Goal: Information Seeking & Learning: Check status

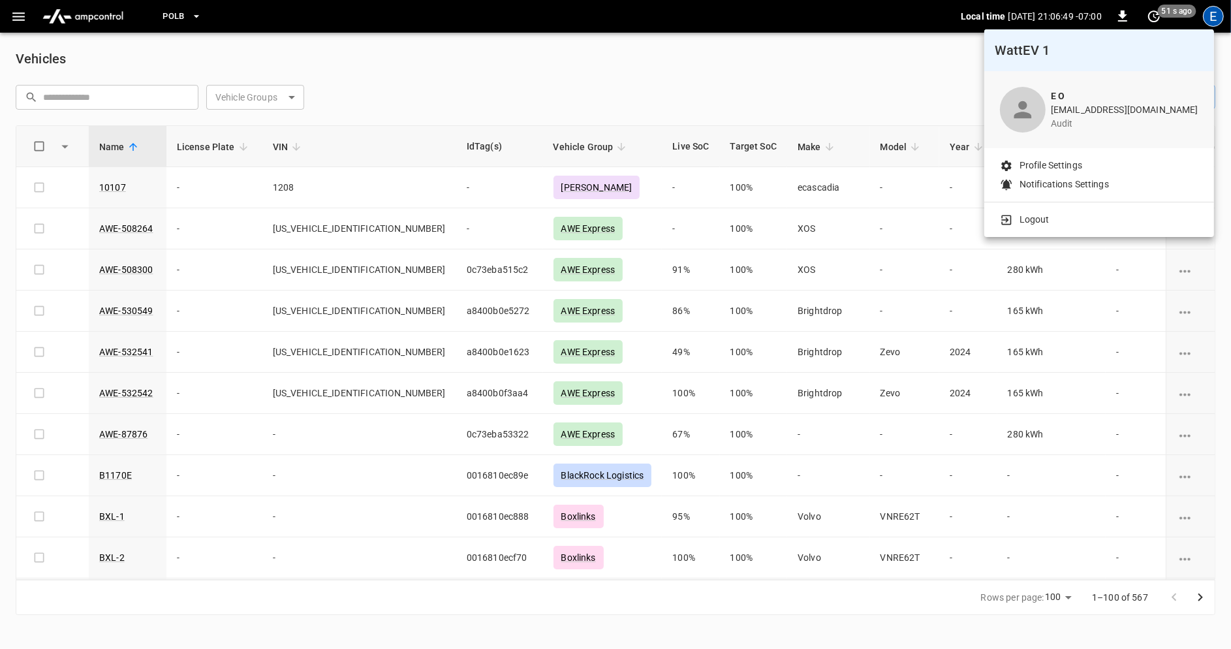
scroll to position [80, 0]
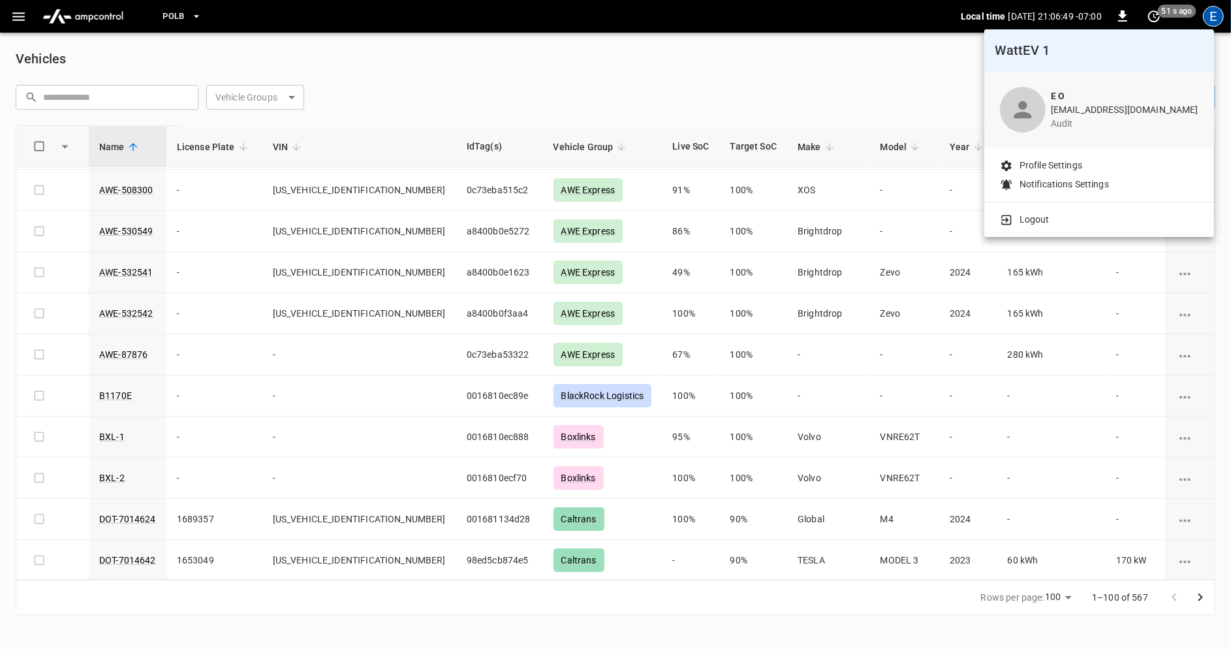
click at [1035, 219] on p "Logout" at bounding box center [1034, 220] width 30 height 14
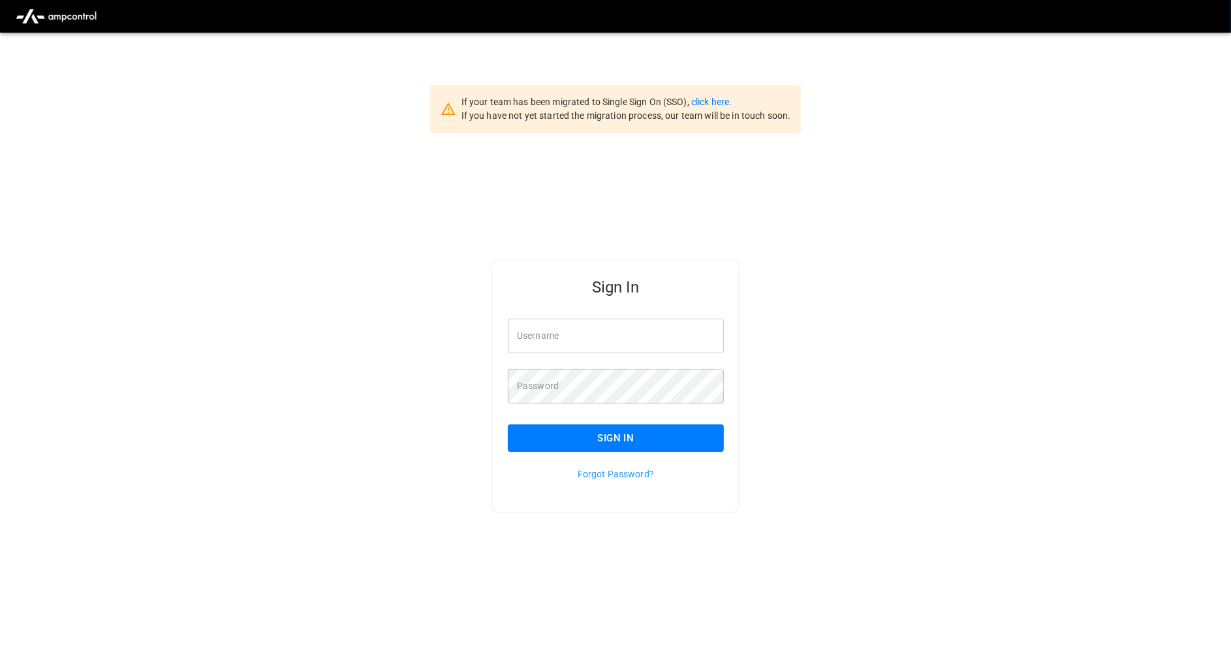
type input "**********"
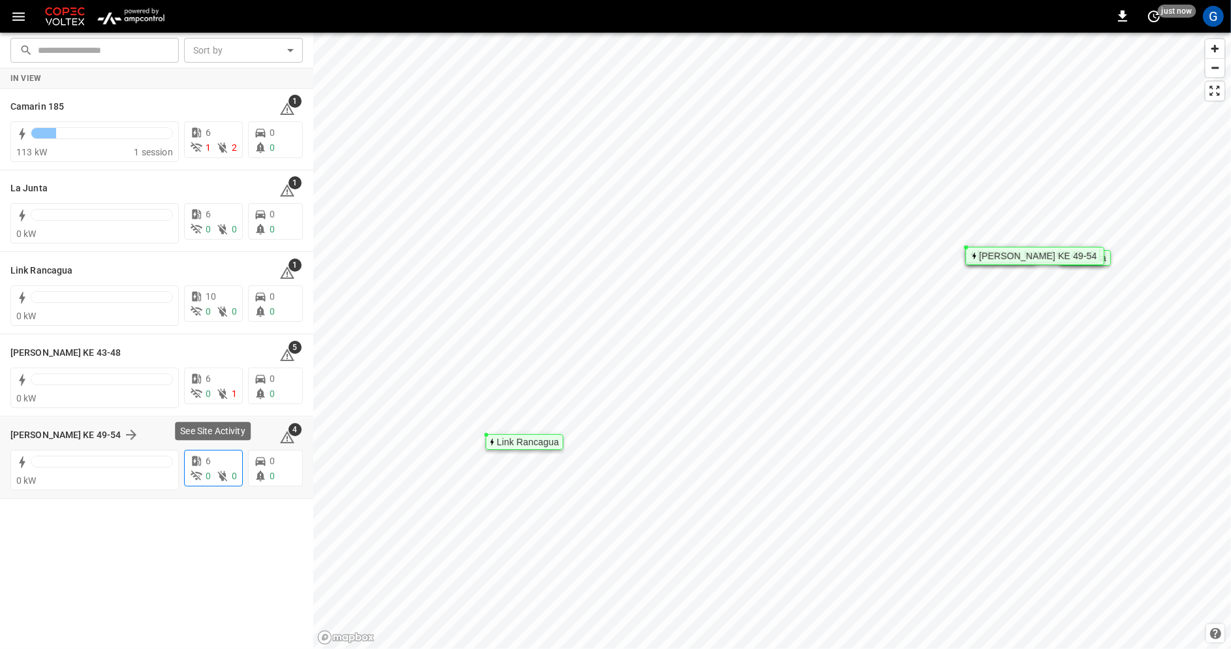
click at [213, 466] on div "6" at bounding box center [213, 461] width 47 height 14
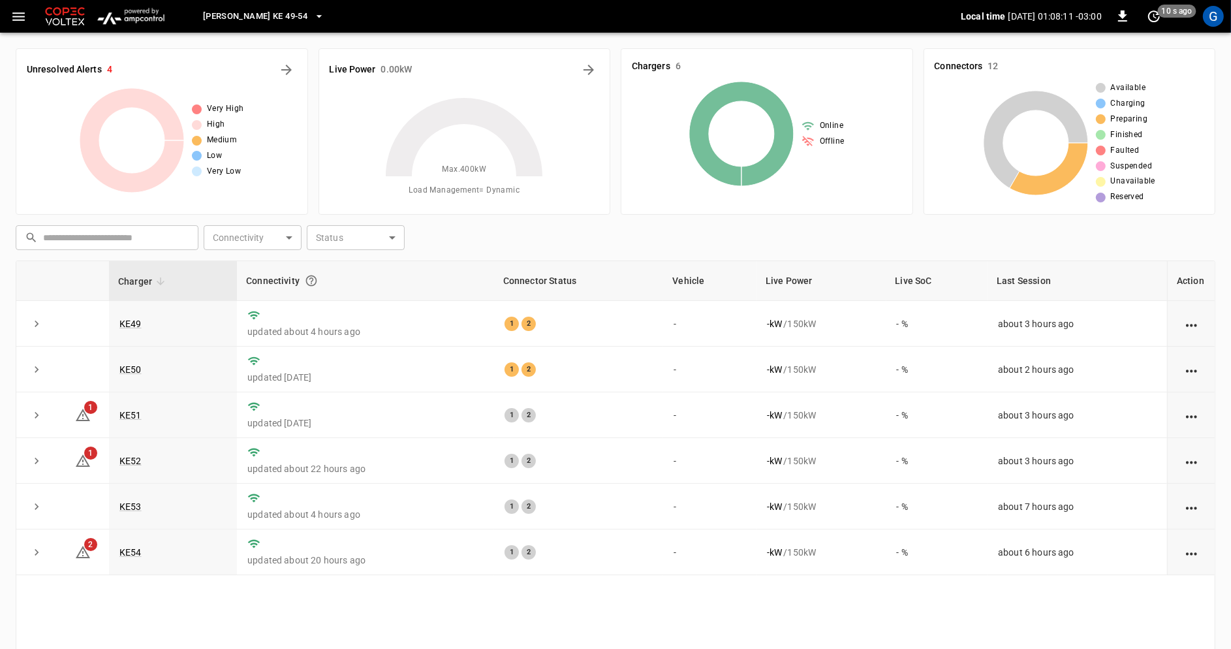
click at [12, 15] on icon "button" at bounding box center [18, 16] width 16 height 16
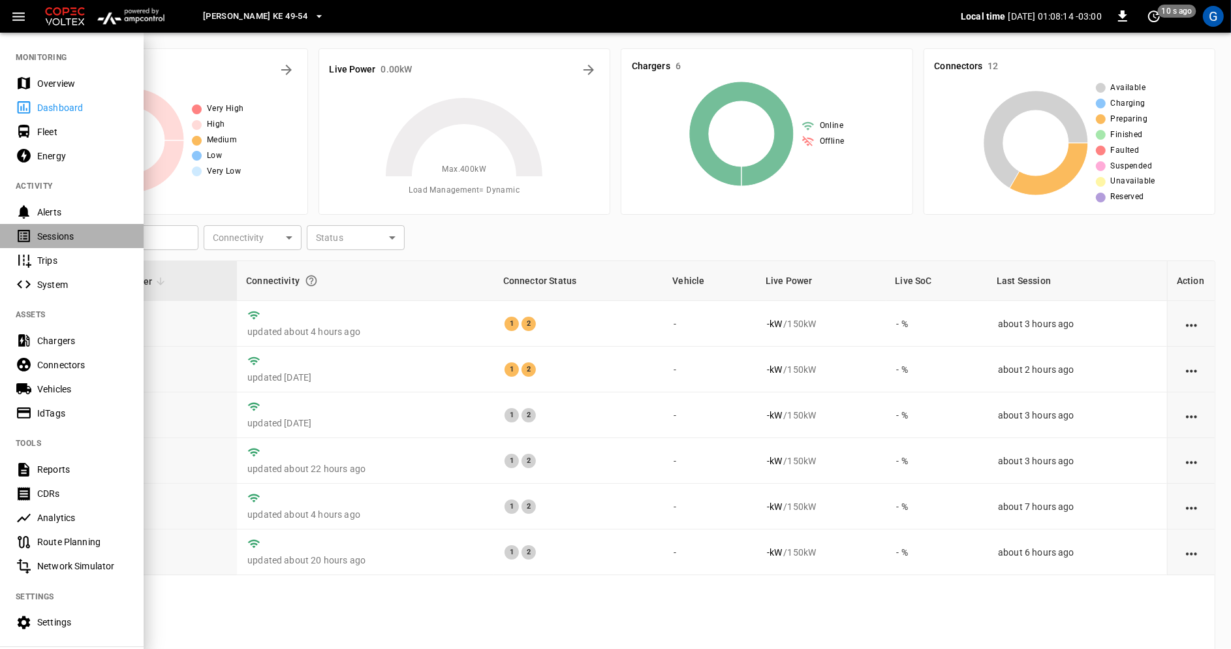
click at [80, 243] on div "Sessions" at bounding box center [72, 236] width 144 height 24
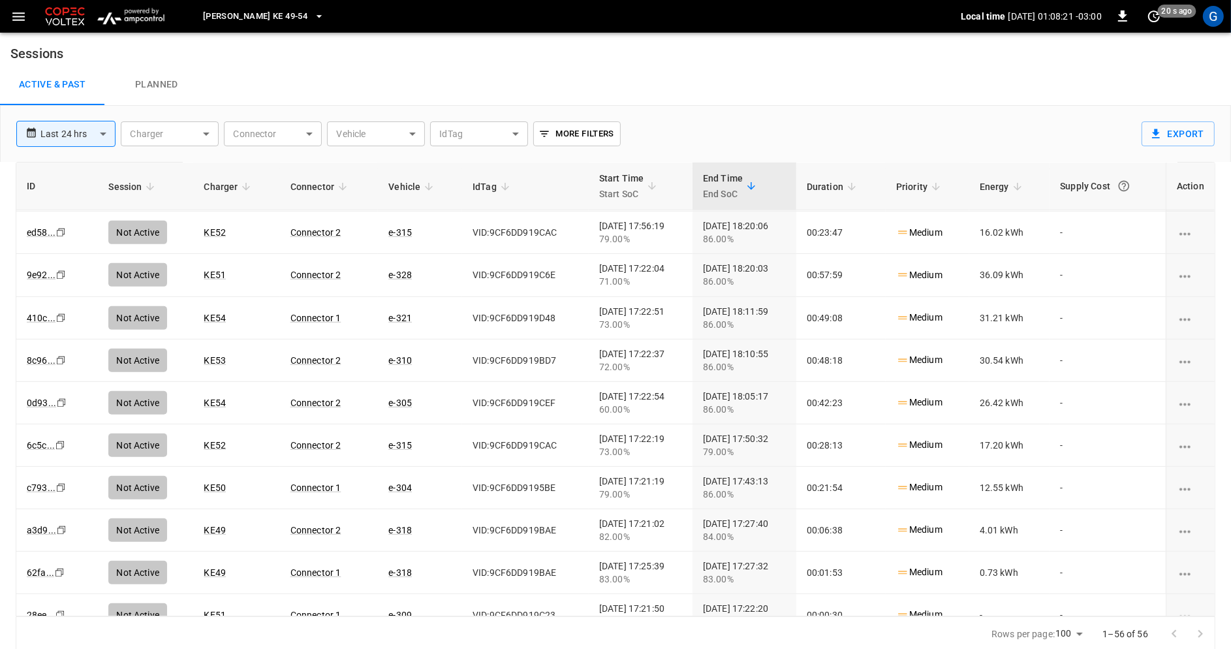
scroll to position [594, 0]
click at [402, 130] on body "**********" at bounding box center [615, 325] width 1231 height 651
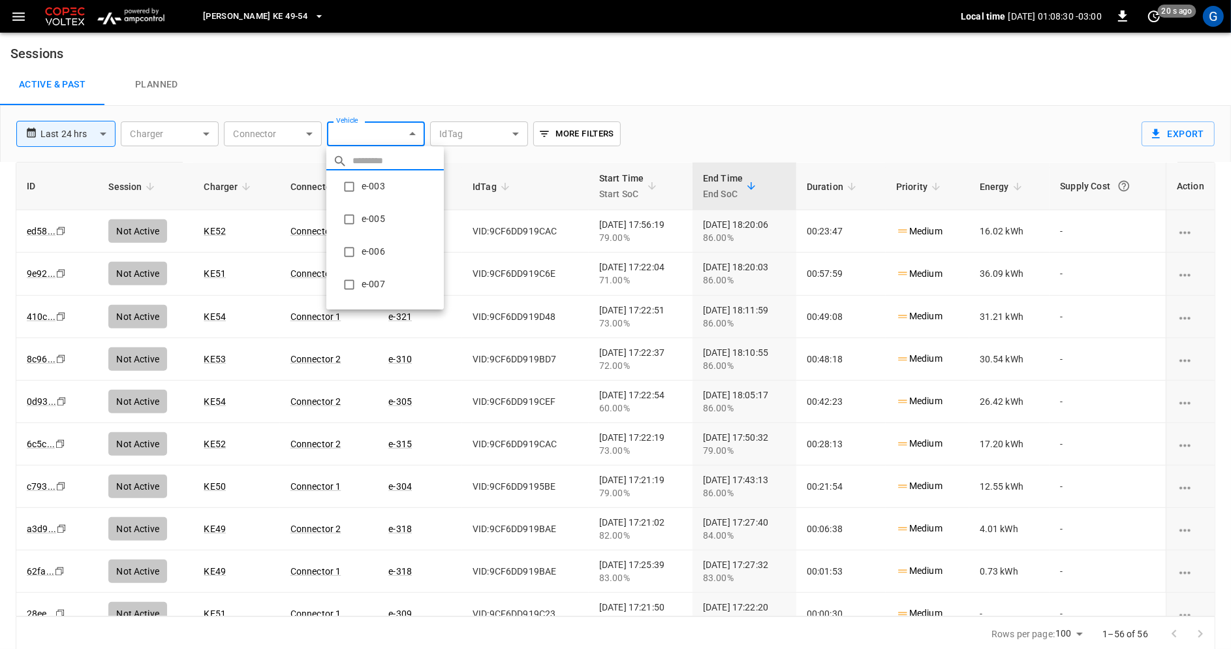
click at [363, 76] on div at bounding box center [615, 324] width 1231 height 649
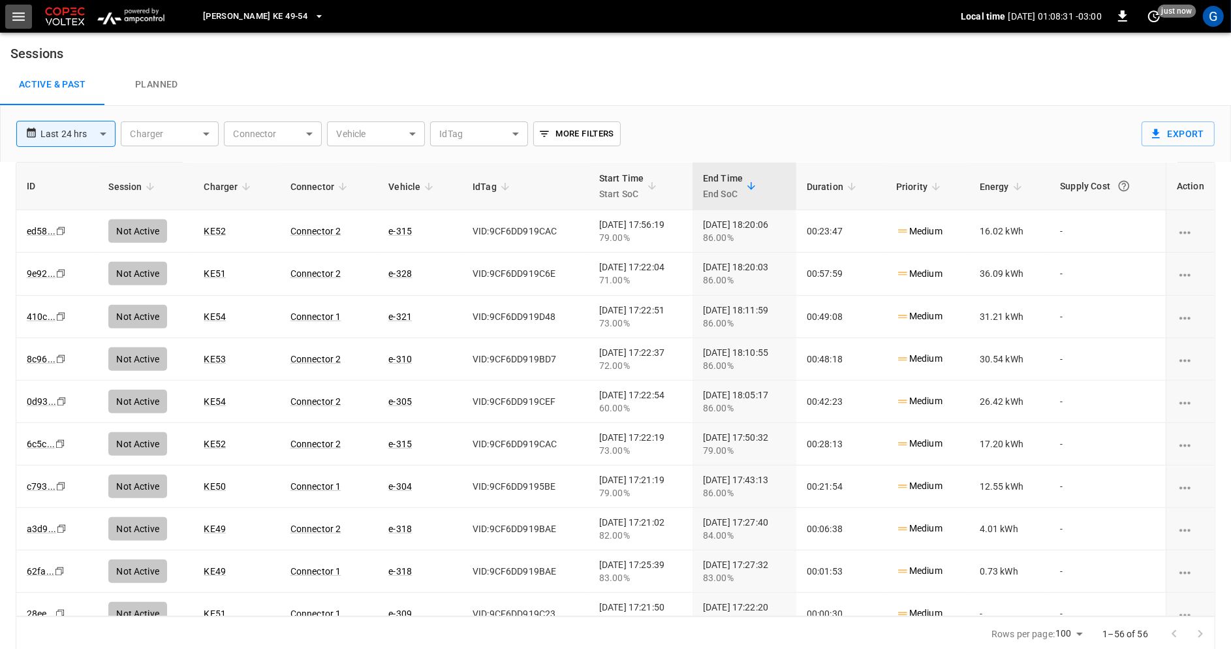
click at [18, 25] on button "button" at bounding box center [18, 17] width 27 height 24
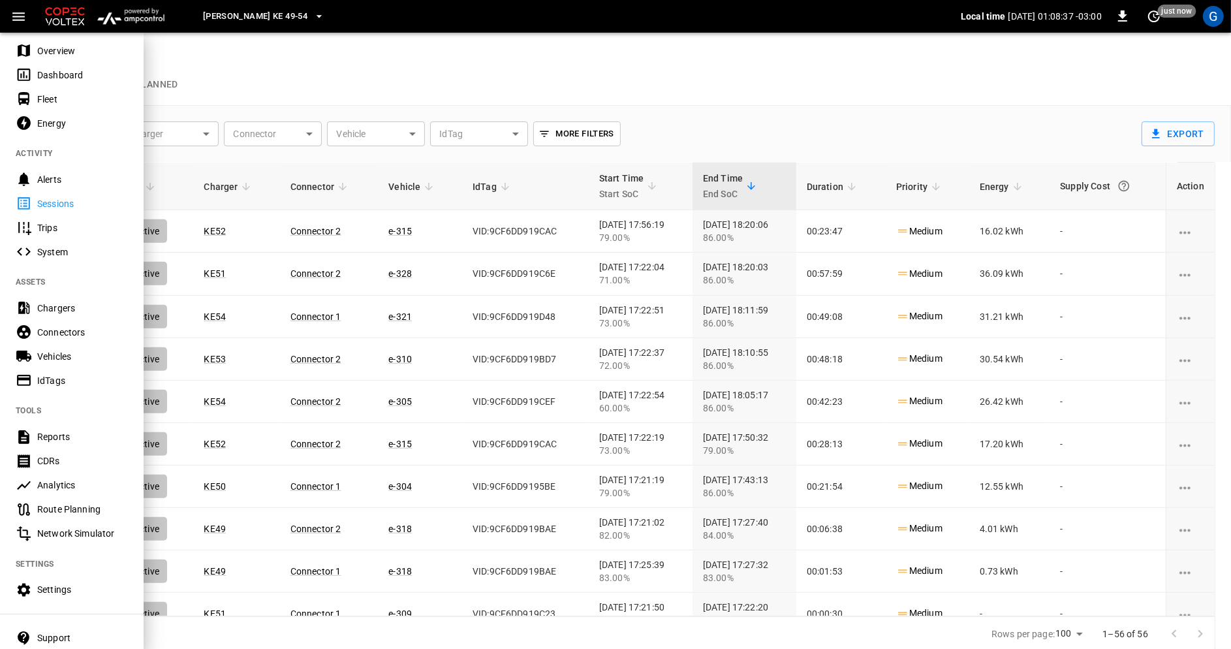
scroll to position [30, 0]
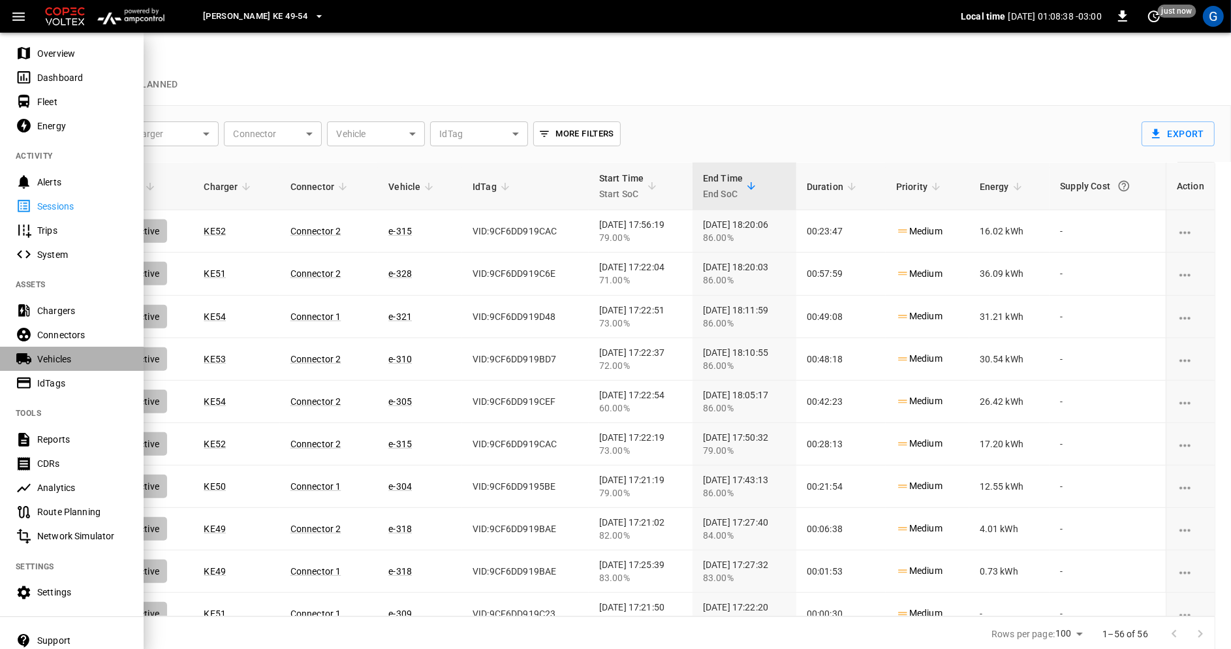
click at [84, 354] on div "Vehicles" at bounding box center [82, 358] width 91 height 13
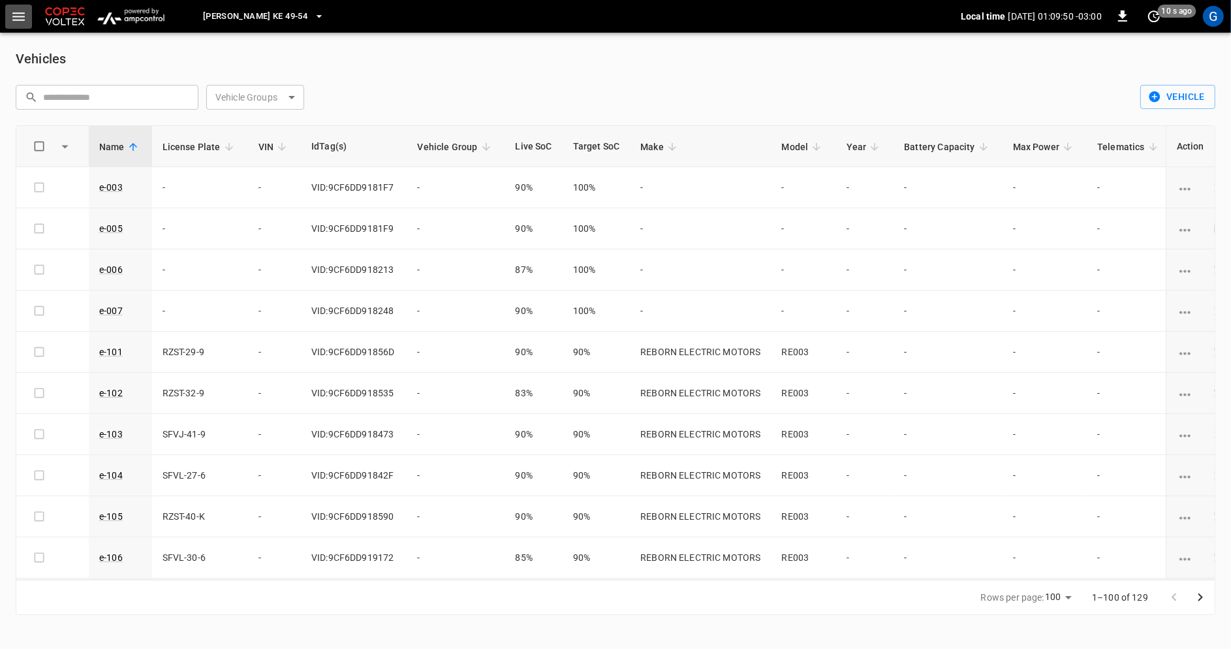
click at [22, 22] on icon "button" at bounding box center [18, 16] width 16 height 16
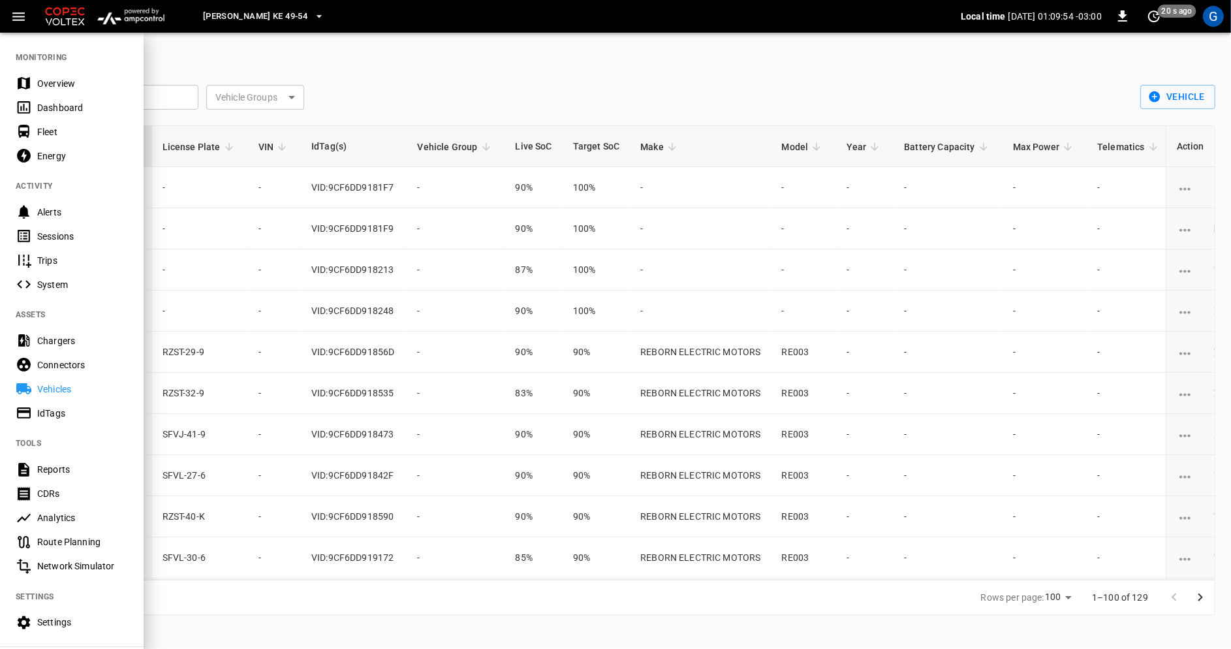
click at [85, 237] on div "Sessions" at bounding box center [82, 236] width 91 height 13
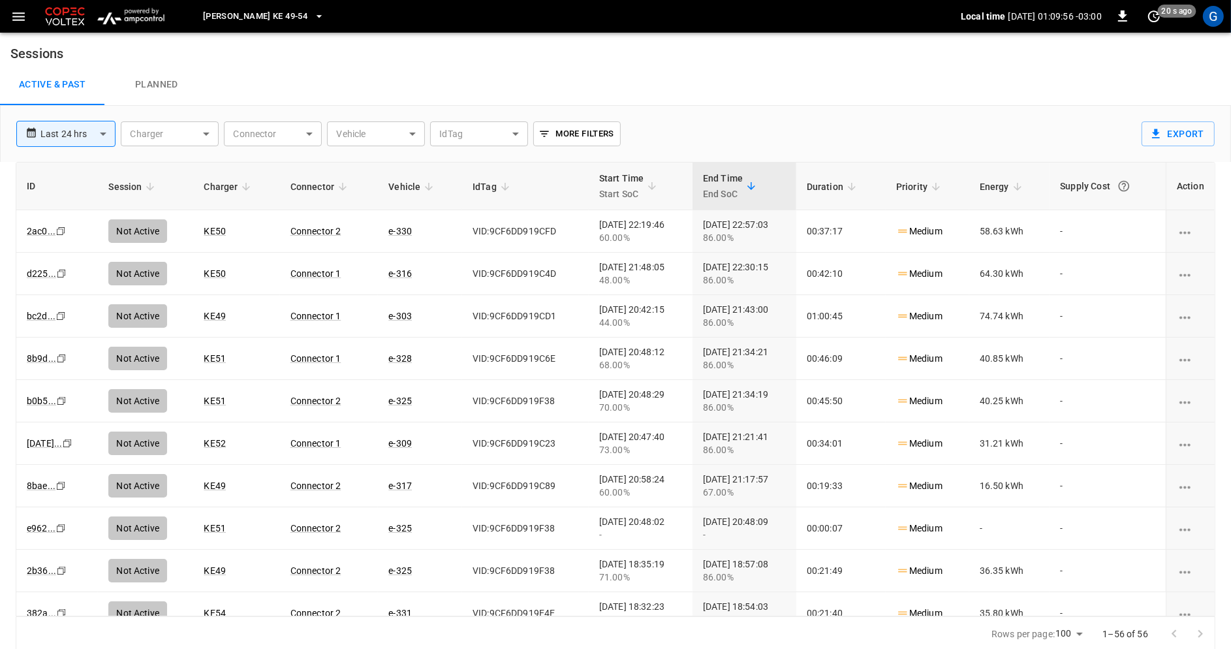
click at [393, 137] on body "**********" at bounding box center [615, 325] width 1231 height 651
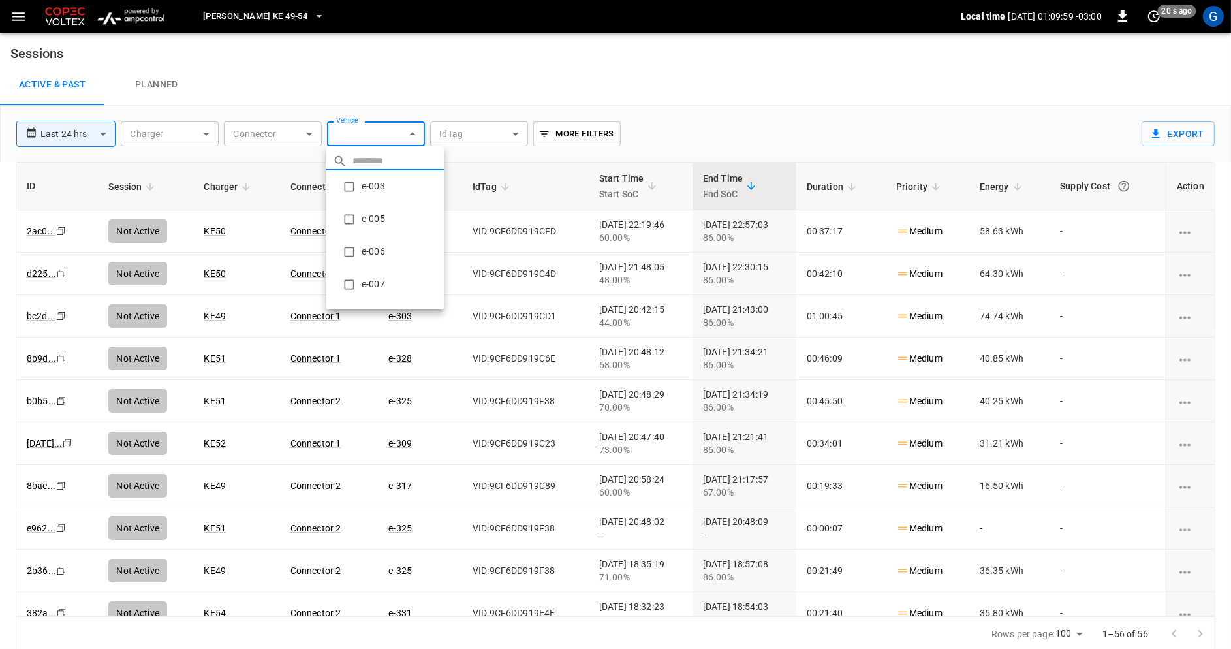
click at [382, 183] on li "e-003" at bounding box center [384, 186] width 117 height 33
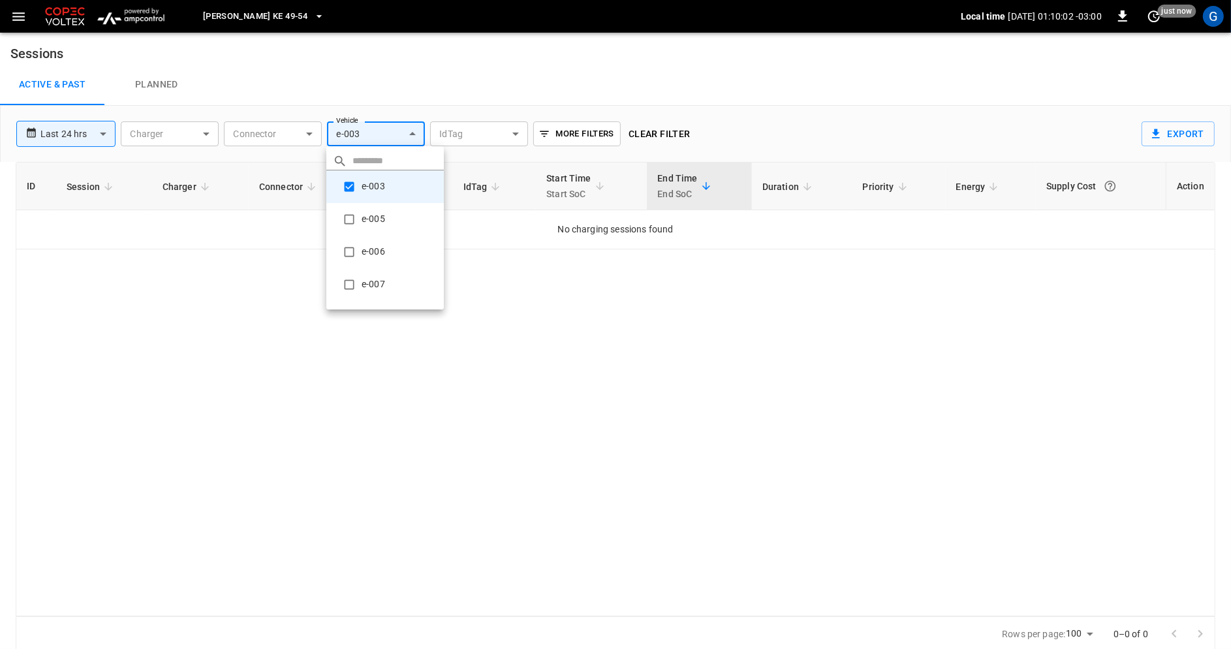
click at [387, 210] on li "e-005" at bounding box center [384, 219] width 117 height 33
click at [384, 247] on li "e-006" at bounding box center [384, 252] width 117 height 33
click at [388, 228] on li "e-007" at bounding box center [384, 223] width 117 height 33
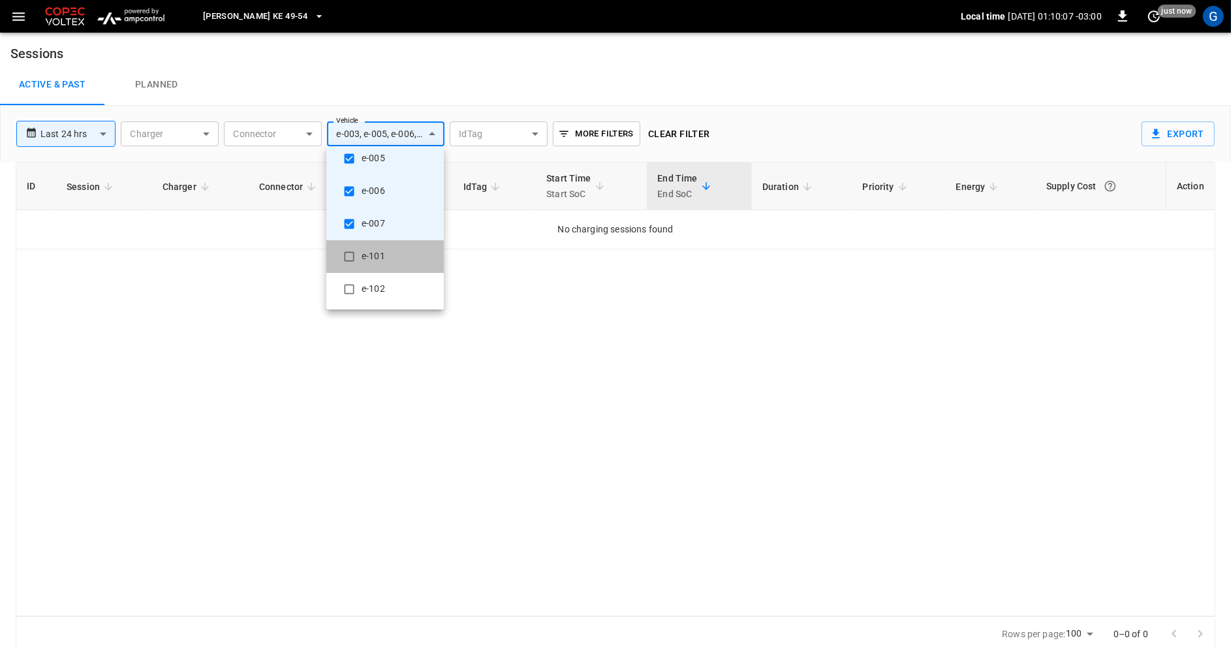
click at [388, 257] on li "e-101" at bounding box center [384, 256] width 117 height 33
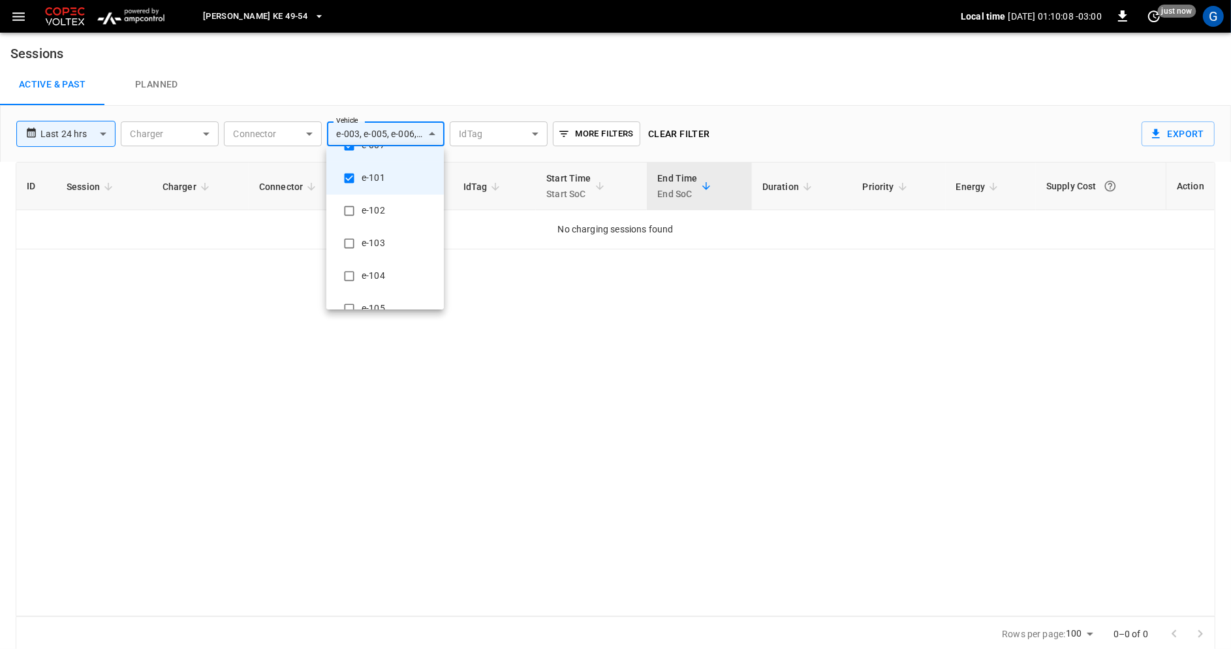
scroll to position [147, 0]
click at [388, 203] on li "e-102" at bounding box center [384, 203] width 117 height 33
click at [388, 241] on li "e-103" at bounding box center [384, 235] width 117 height 33
click at [388, 215] on li "e-104" at bounding box center [384, 214] width 117 height 33
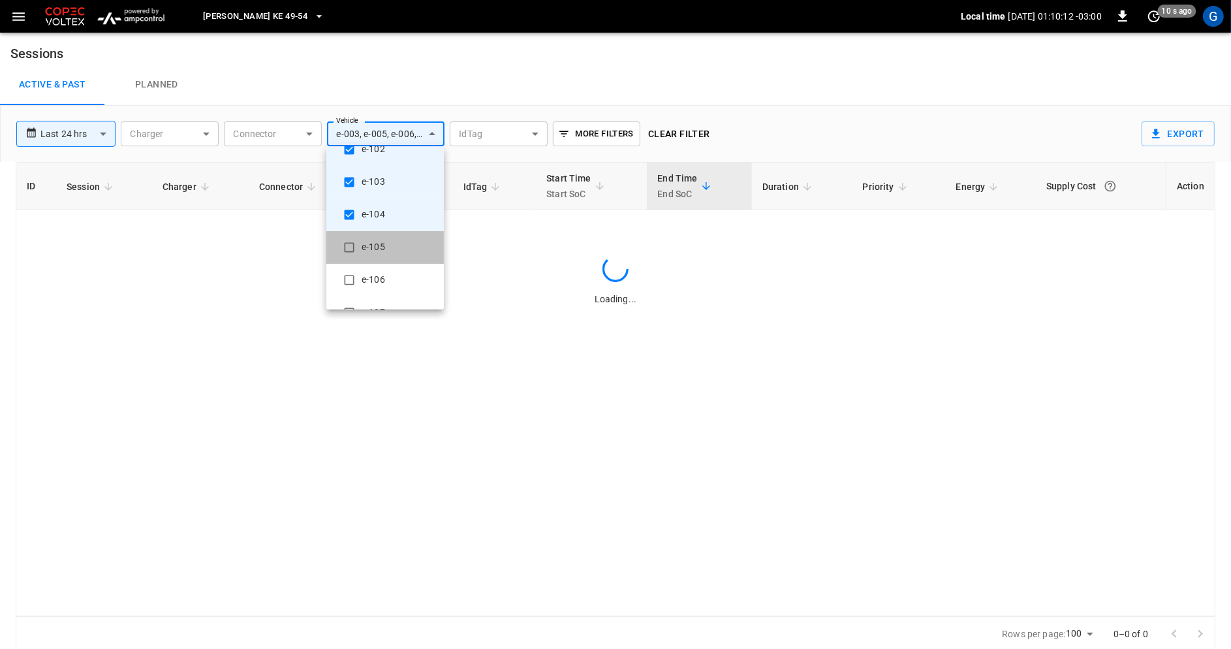
click at [388, 256] on li "e-105" at bounding box center [384, 247] width 117 height 33
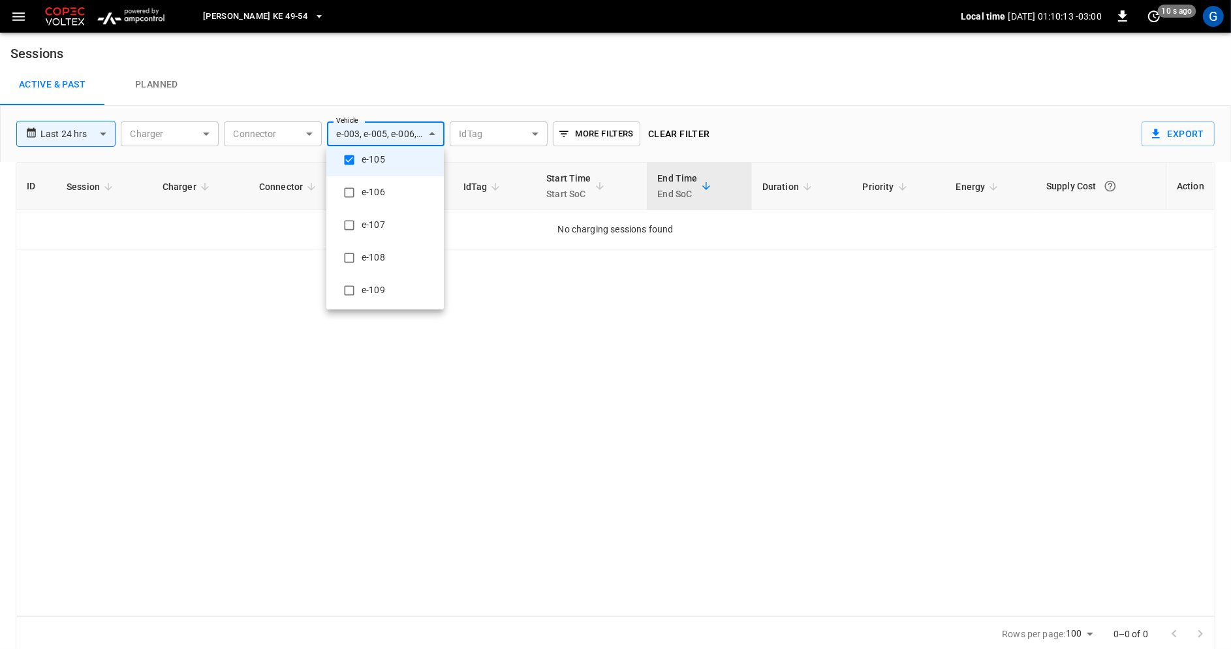
scroll to position [296, 0]
click at [384, 189] on li "e-106" at bounding box center [384, 184] width 117 height 33
click at [384, 221] on li "e-107" at bounding box center [384, 217] width 117 height 33
click at [386, 256] on li "e-108" at bounding box center [384, 250] width 117 height 33
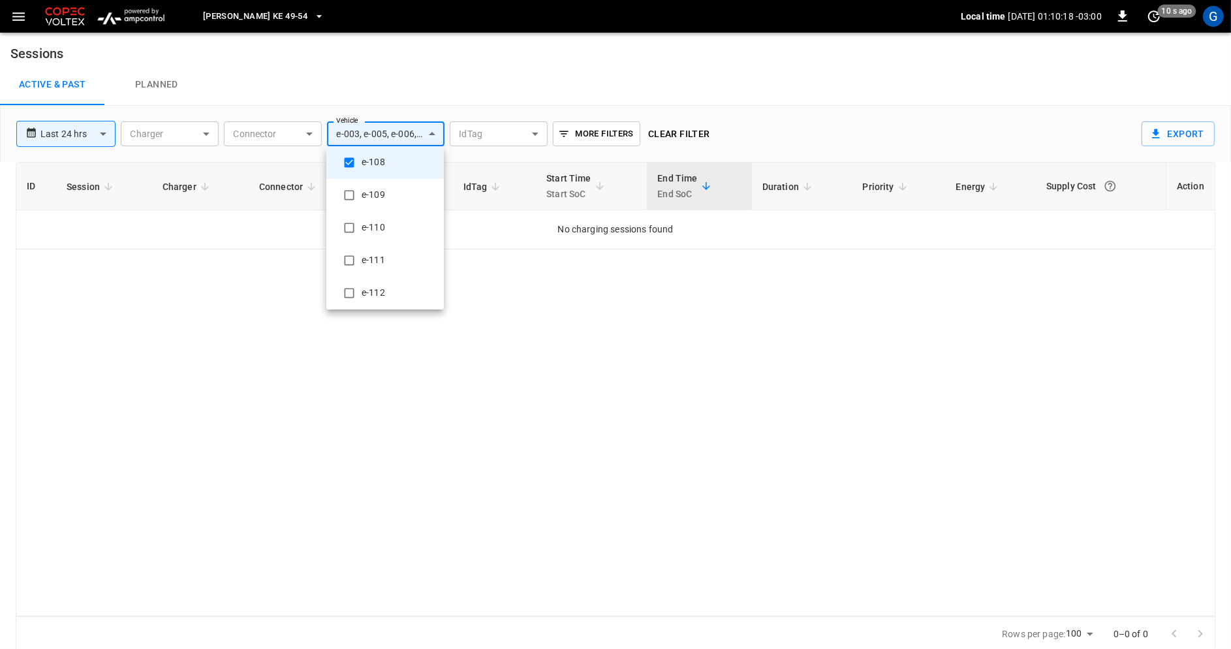
click at [385, 200] on li "e-109" at bounding box center [384, 195] width 117 height 33
click at [385, 233] on li "e-110" at bounding box center [384, 227] width 117 height 33
click at [385, 192] on li "e-111" at bounding box center [384, 201] width 117 height 33
click at [385, 230] on li "e-112" at bounding box center [384, 233] width 117 height 33
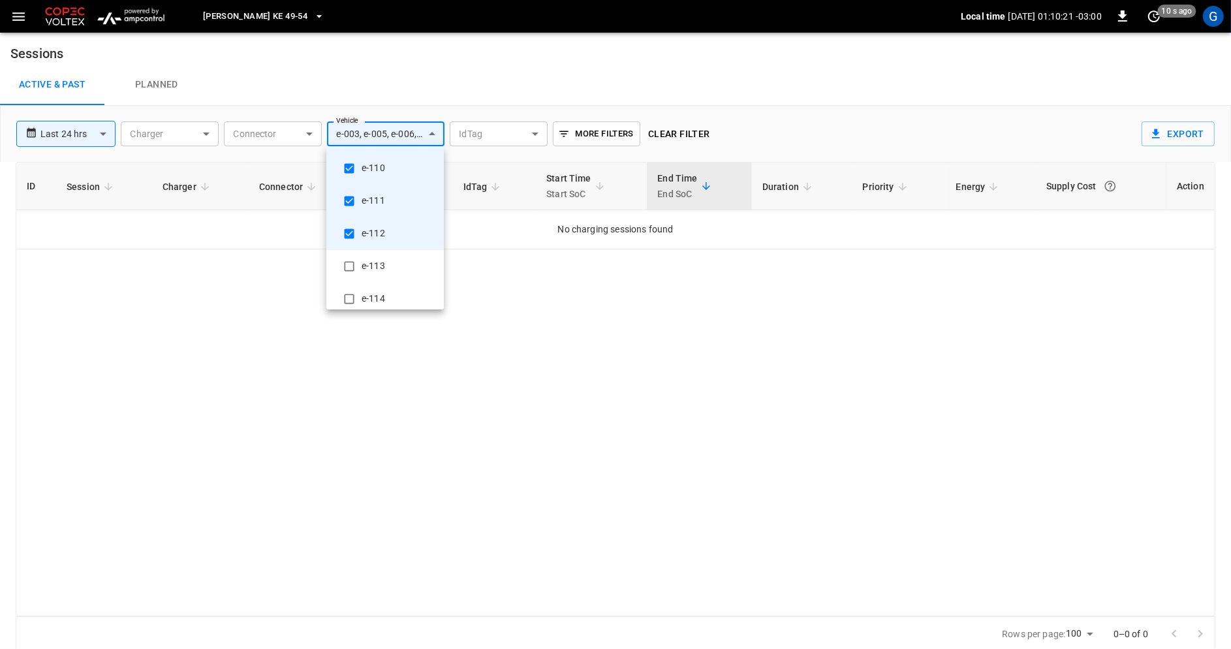
click at [387, 271] on li "e-113" at bounding box center [384, 266] width 117 height 33
click at [386, 207] on li "e-114" at bounding box center [384, 202] width 117 height 33
click at [386, 236] on li "e-115" at bounding box center [384, 235] width 117 height 33
click at [386, 258] on li "e-116" at bounding box center [384, 267] width 117 height 33
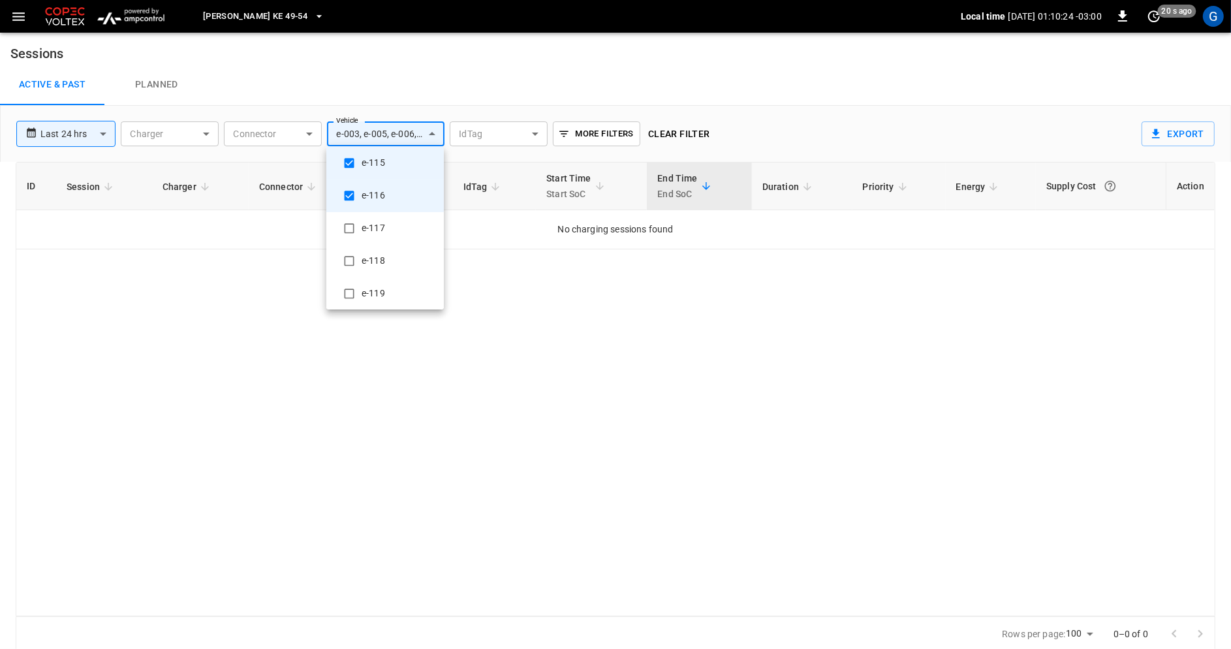
scroll to position [621, 0]
click at [388, 217] on li "e-117" at bounding box center [384, 218] width 117 height 33
click at [387, 246] on li "e-118" at bounding box center [384, 250] width 117 height 33
click at [387, 274] on li "e-119" at bounding box center [384, 283] width 117 height 33
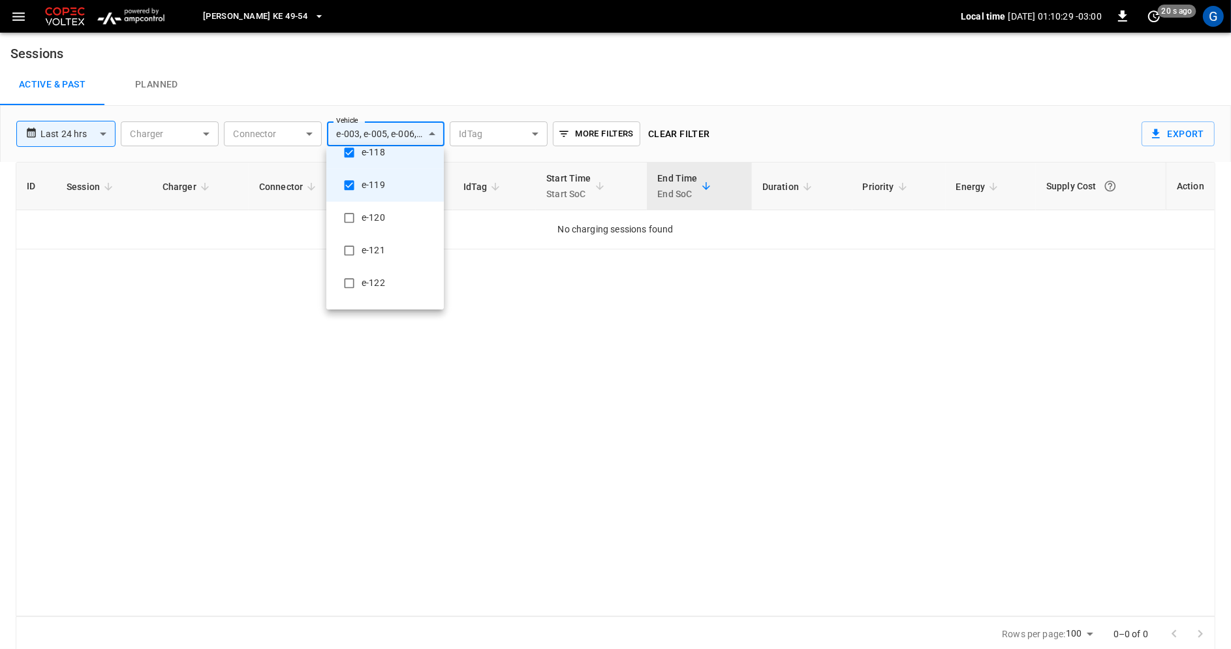
click at [384, 221] on li "e-120" at bounding box center [384, 218] width 117 height 33
click at [384, 250] on li "e-121" at bounding box center [384, 250] width 117 height 33
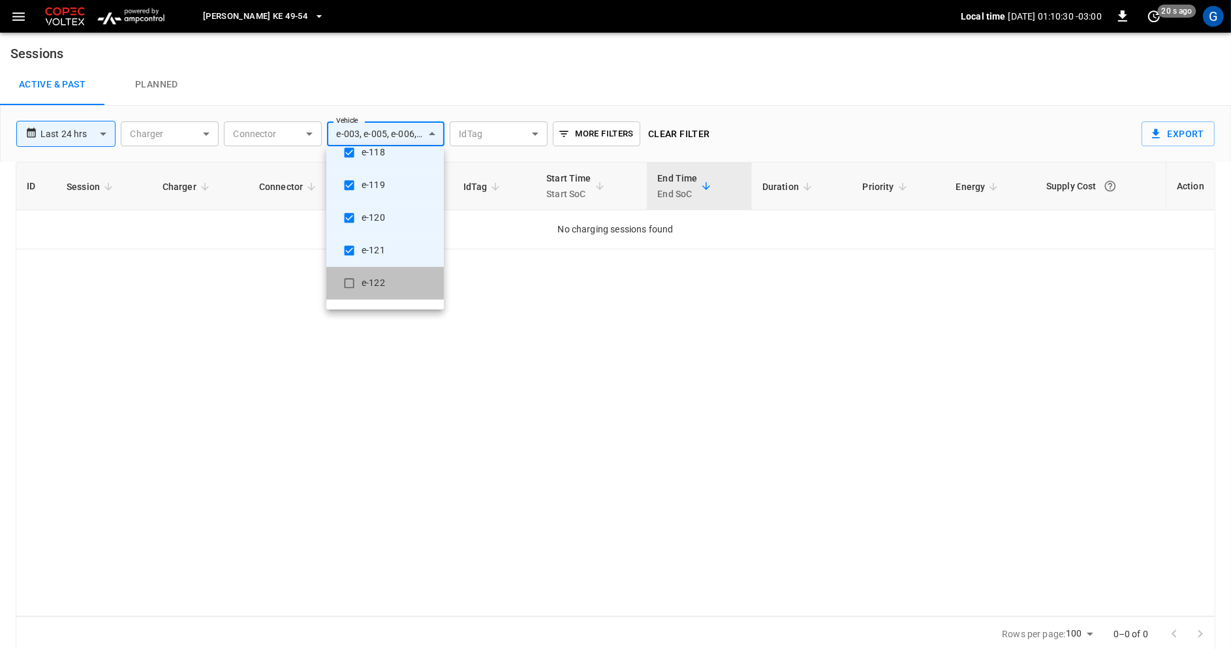
click at [383, 279] on li "e-122" at bounding box center [384, 283] width 117 height 33
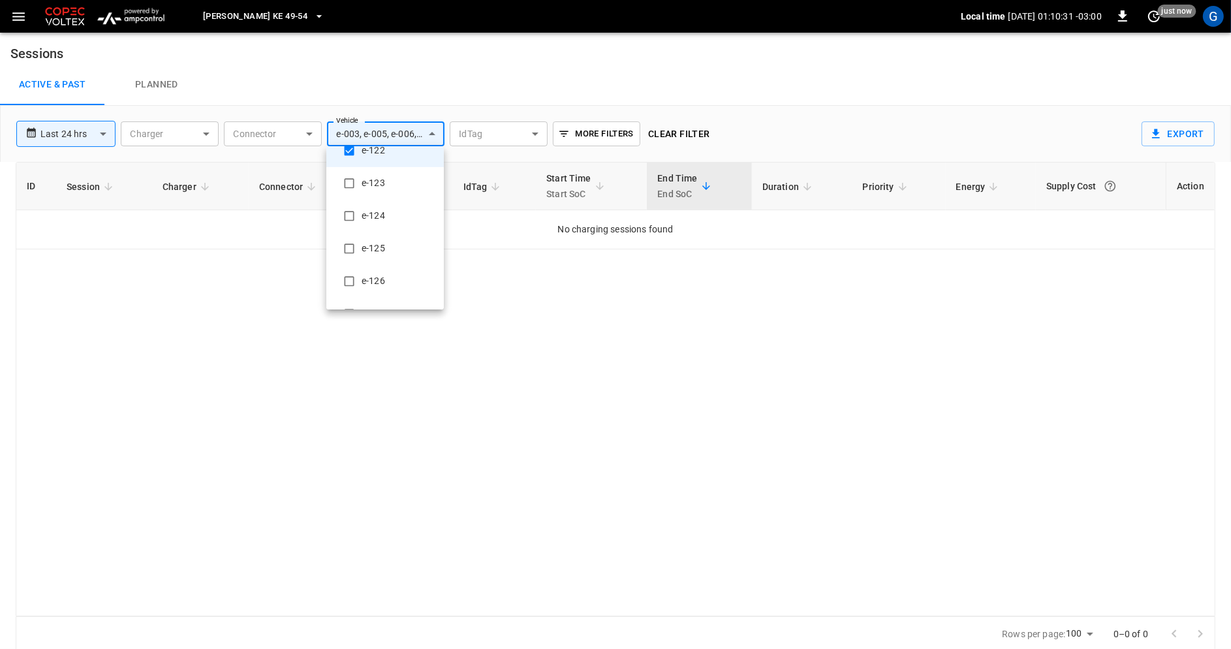
scroll to position [855, 0]
click at [382, 185] on li "e-123" at bounding box center [384, 179] width 117 height 33
click at [382, 213] on li "e-124" at bounding box center [384, 212] width 117 height 33
click at [383, 233] on li "e-125" at bounding box center [384, 244] width 117 height 33
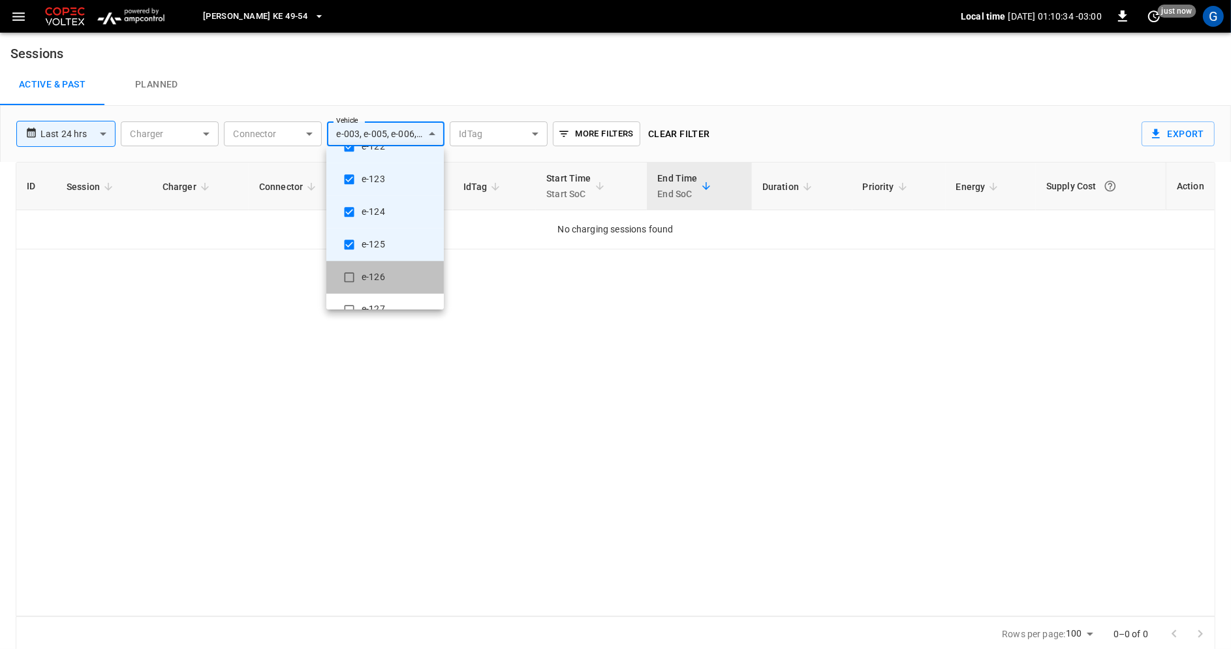
click at [384, 268] on li "e-126" at bounding box center [384, 277] width 117 height 33
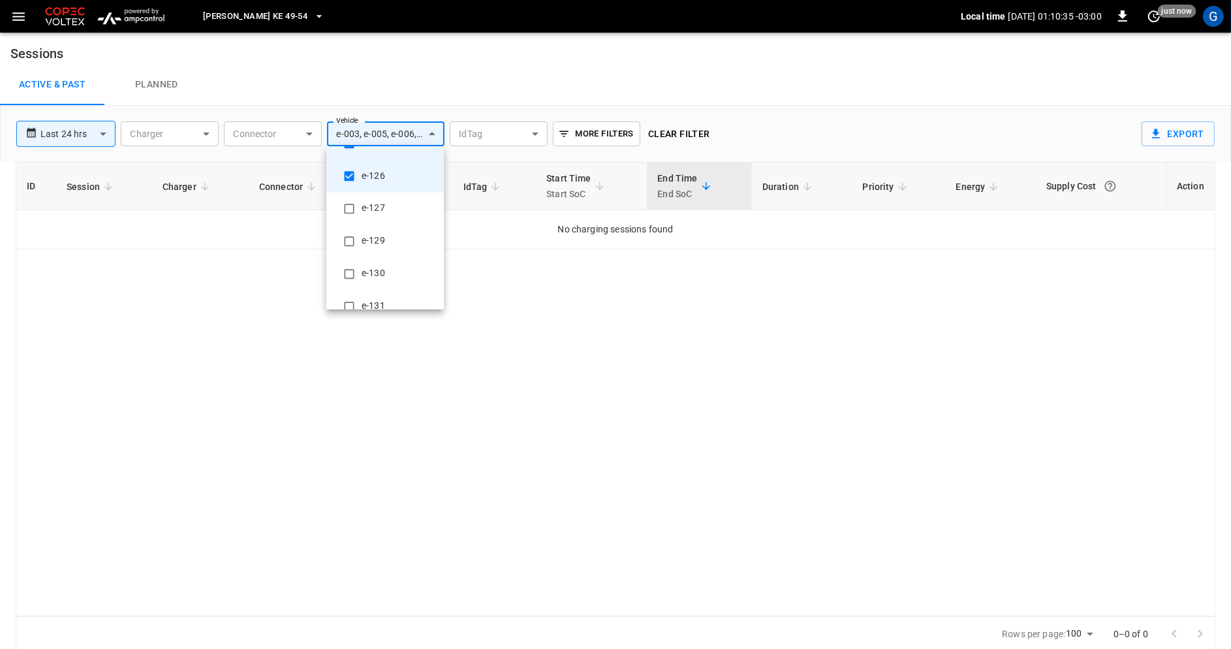
scroll to position [964, 0]
click at [386, 203] on li "e-127" at bounding box center [384, 201] width 117 height 33
click at [388, 230] on li "e-129" at bounding box center [384, 234] width 117 height 33
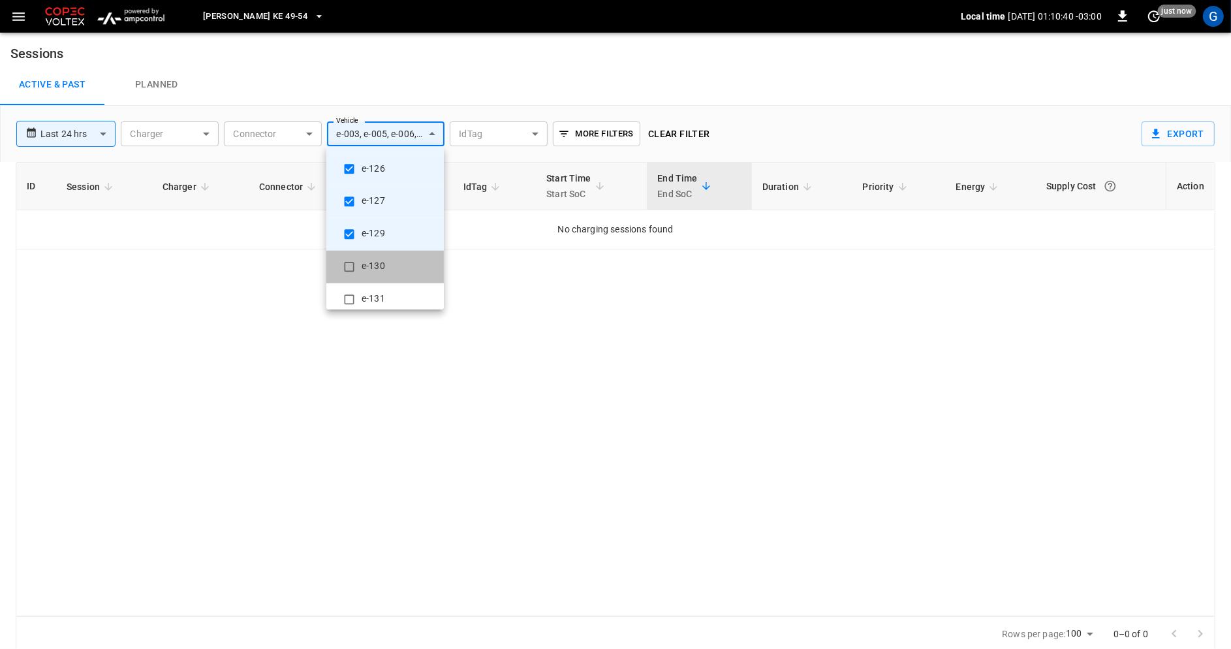
click at [390, 261] on li "e-130" at bounding box center [384, 267] width 117 height 33
click at [390, 232] on li "e-131" at bounding box center [384, 237] width 117 height 33
click at [391, 268] on li "e-132" at bounding box center [384, 270] width 117 height 33
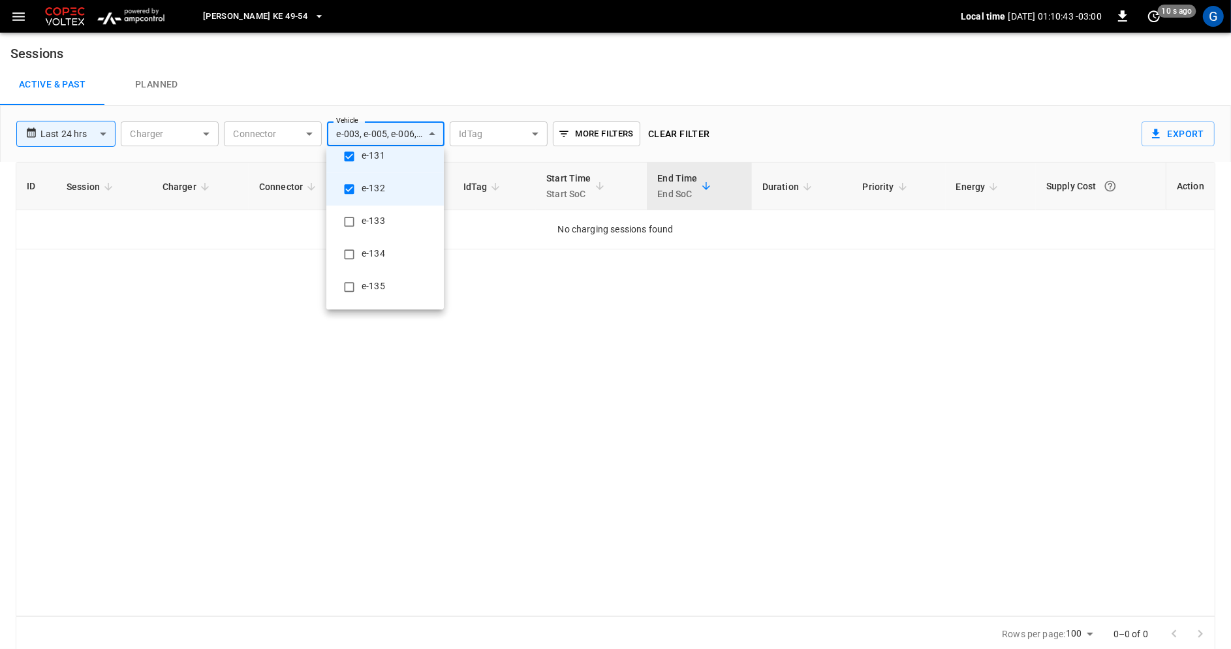
scroll to position [1116, 0]
click at [391, 213] on li "e-133" at bounding box center [384, 212] width 117 height 33
click at [391, 242] on li "e-134" at bounding box center [384, 245] width 117 height 33
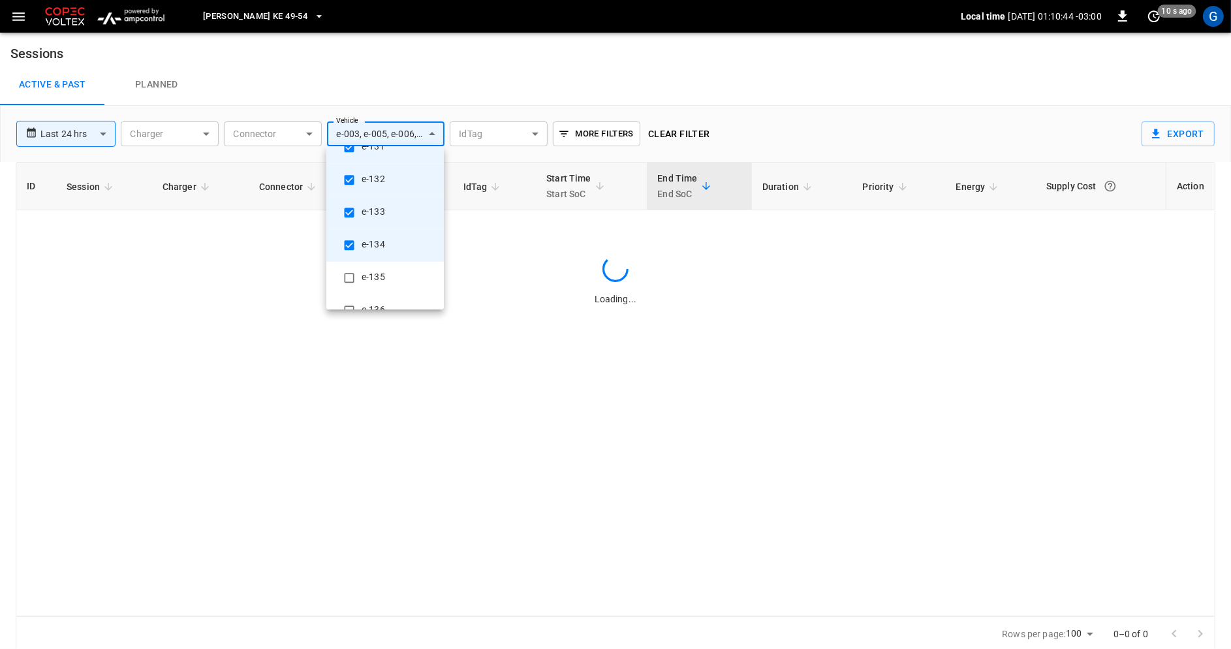
click at [391, 269] on li "e-135" at bounding box center [384, 278] width 117 height 33
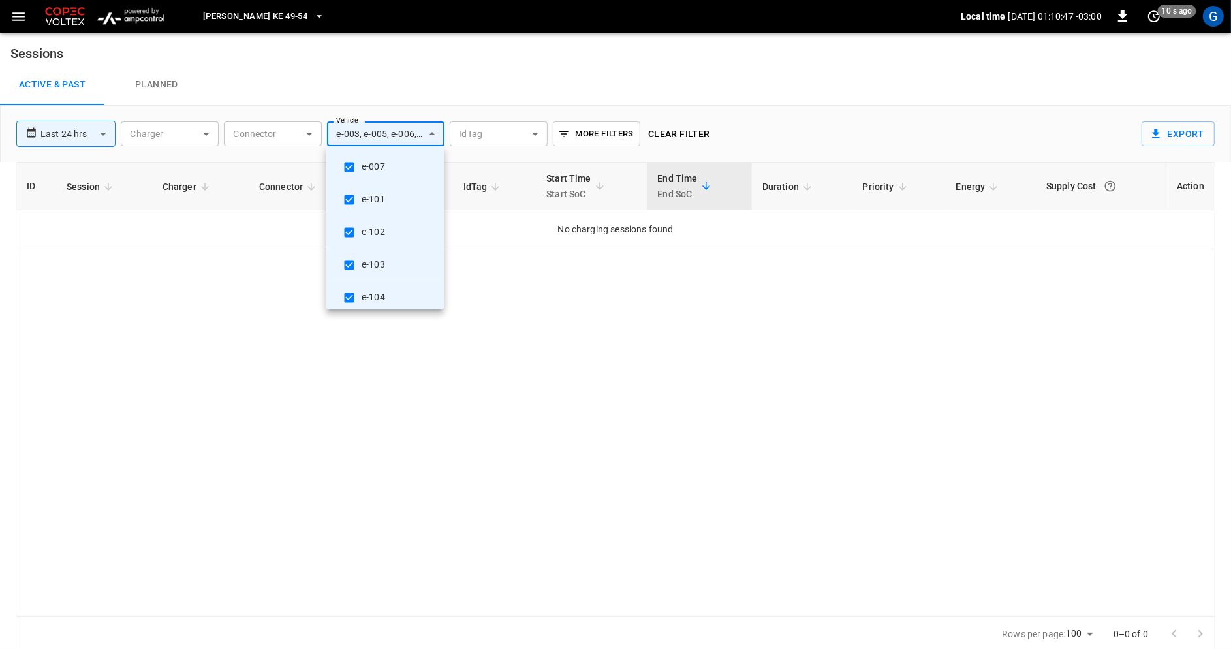
scroll to position [0, 0]
click at [412, 136] on div at bounding box center [615, 324] width 1231 height 649
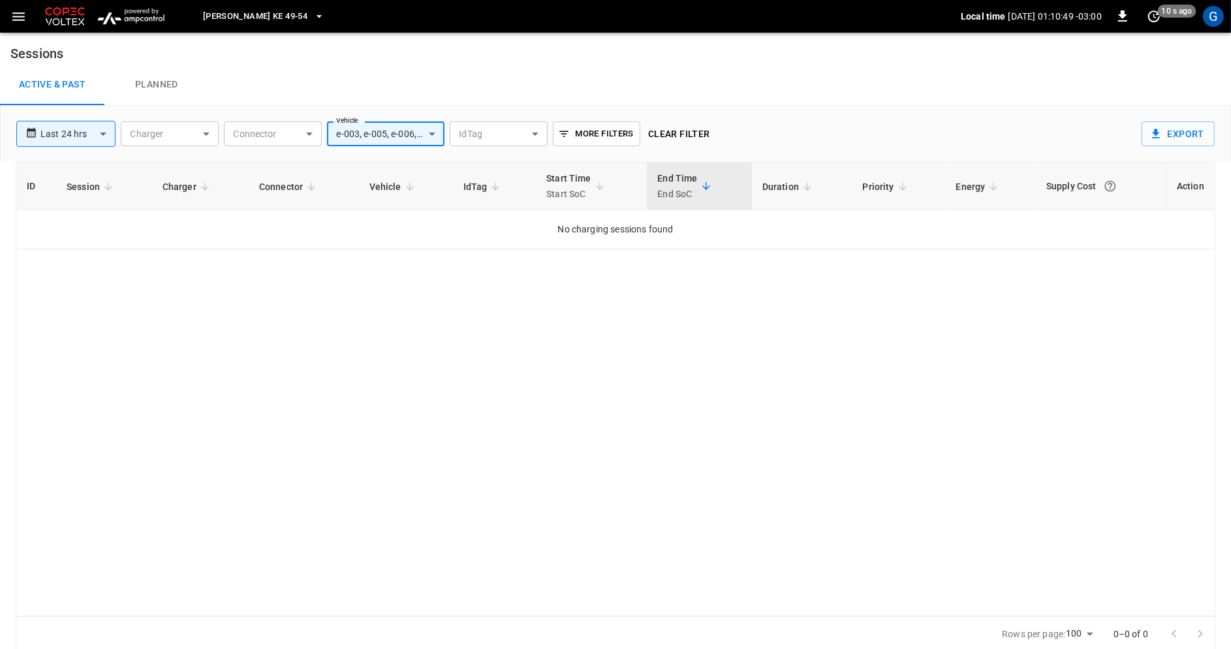
click at [412, 135] on body "**********" at bounding box center [615, 325] width 1231 height 651
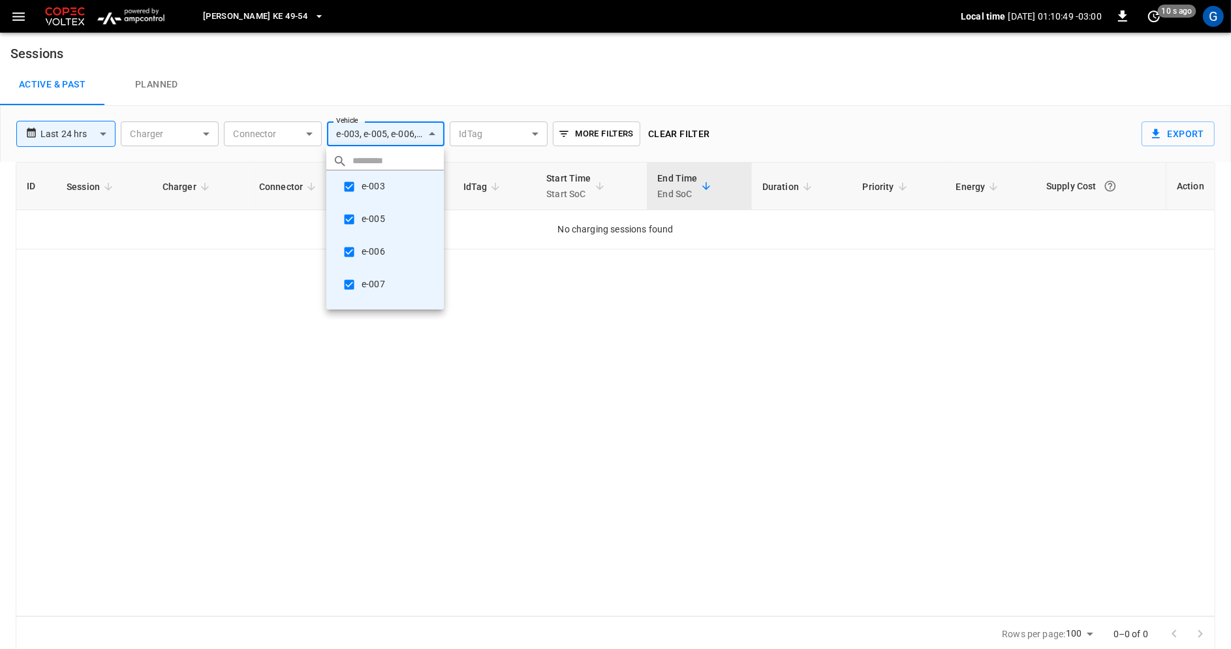
scroll to position [1165, 0]
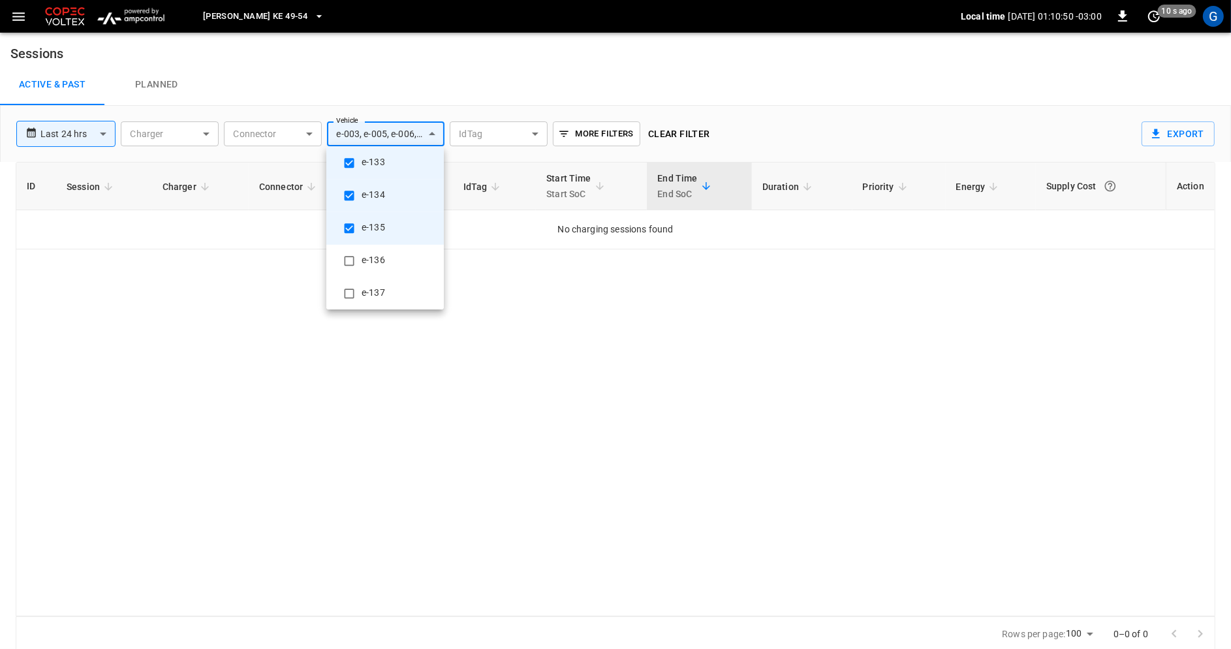
click at [377, 161] on li "e-133" at bounding box center [384, 163] width 117 height 33
click at [377, 161] on li "e-134" at bounding box center [384, 163] width 117 height 33
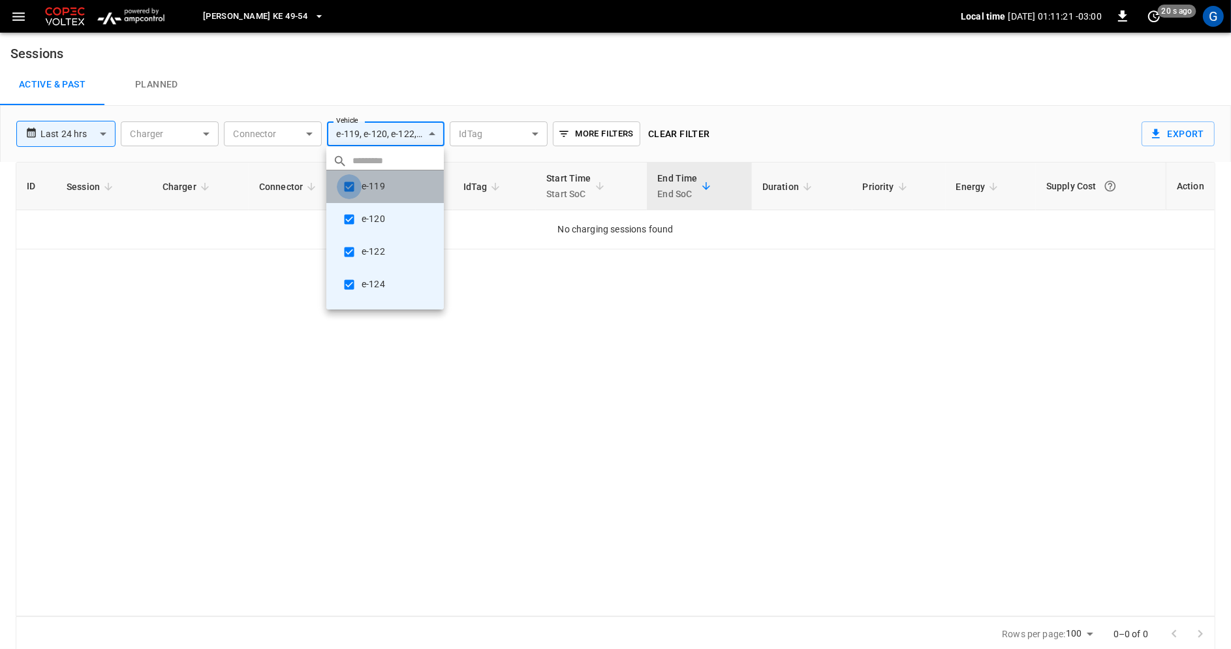
scroll to position [0, 0]
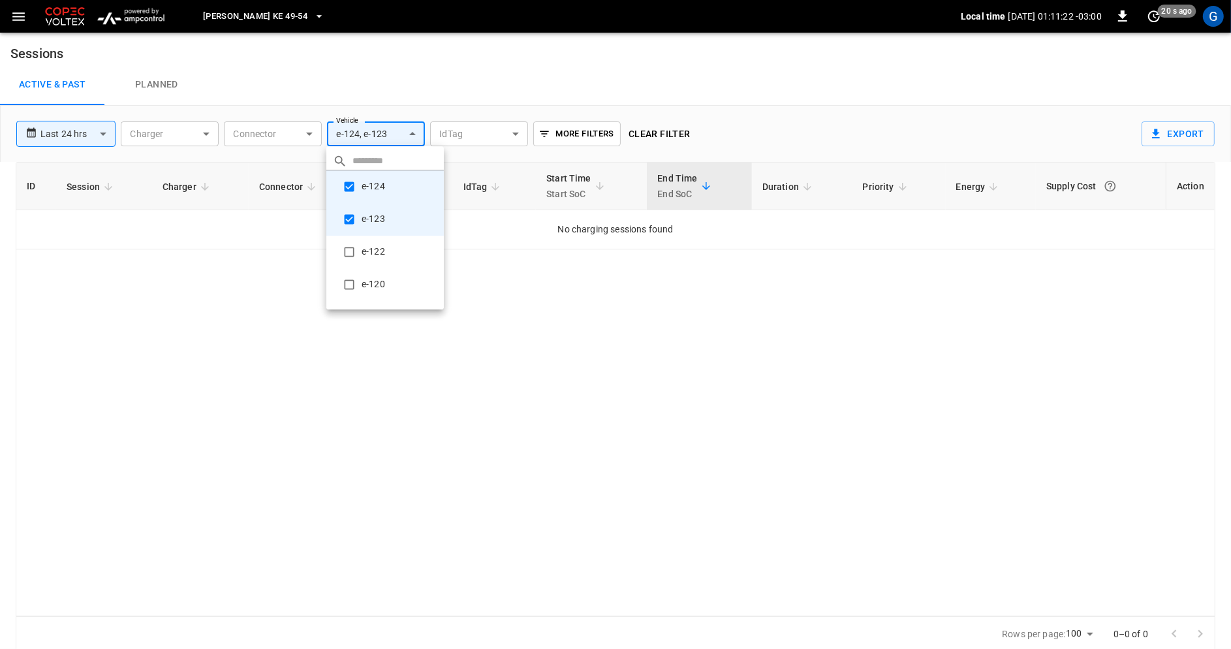
type input "**********"
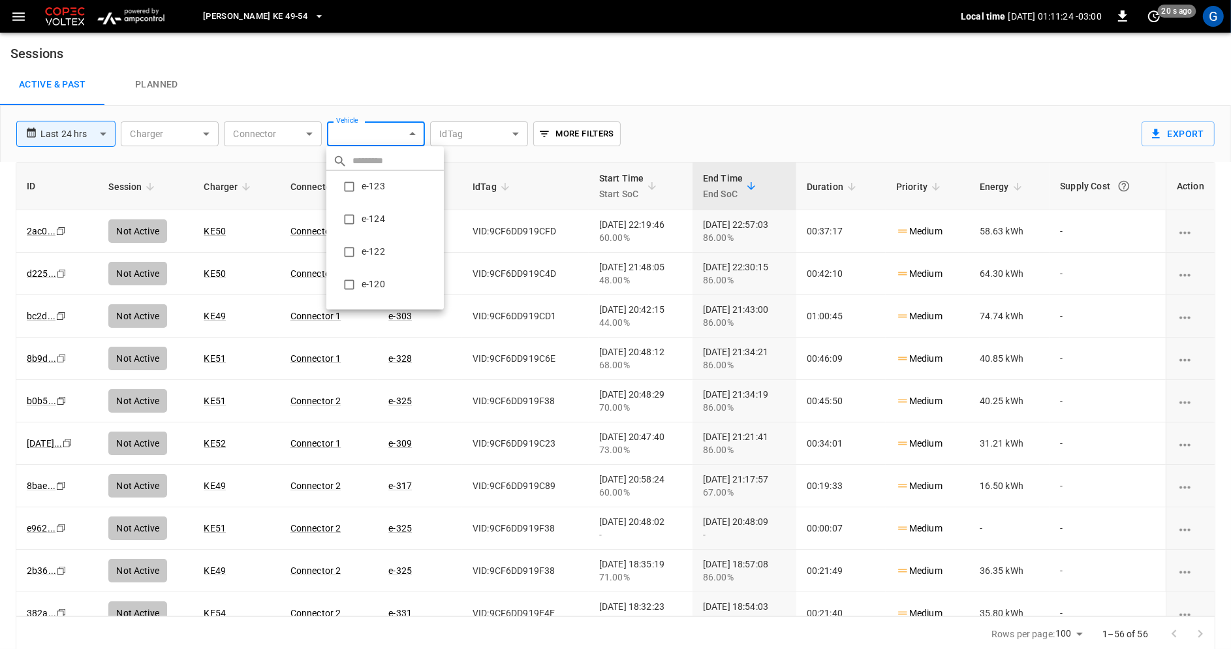
click at [737, 63] on div at bounding box center [615, 324] width 1231 height 649
click at [520, 134] on body "**********" at bounding box center [615, 325] width 1231 height 651
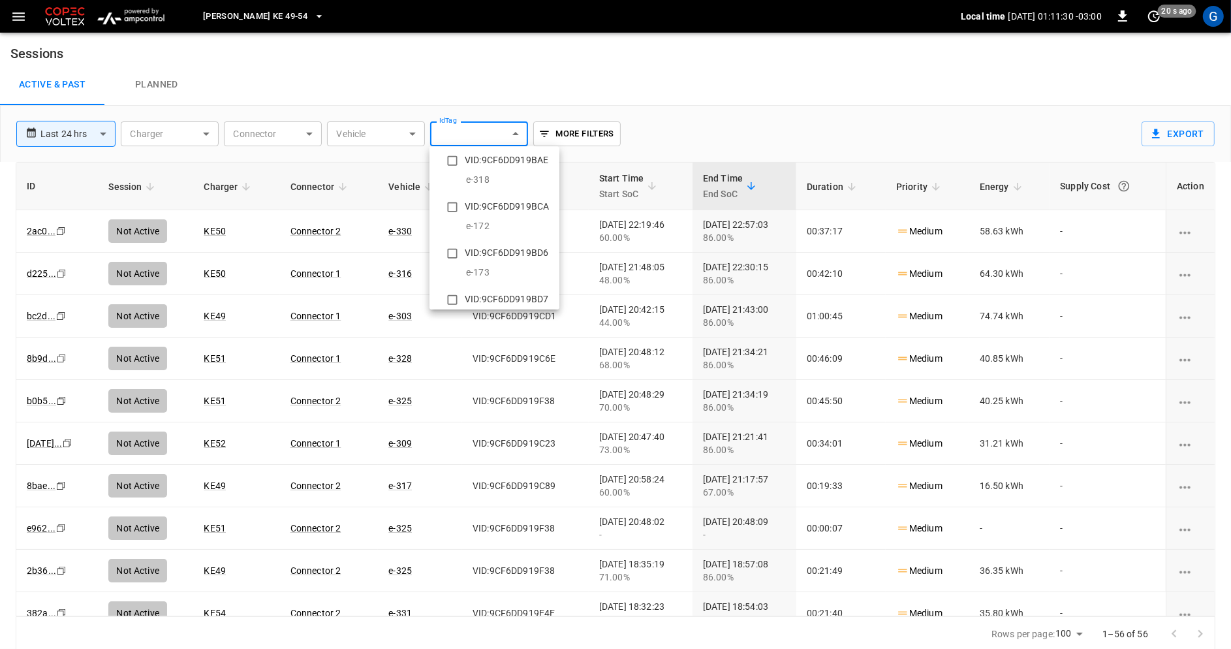
scroll to position [4497, 0]
click at [382, 82] on div at bounding box center [615, 324] width 1231 height 649
click at [207, 138] on body "**********" at bounding box center [615, 325] width 1231 height 651
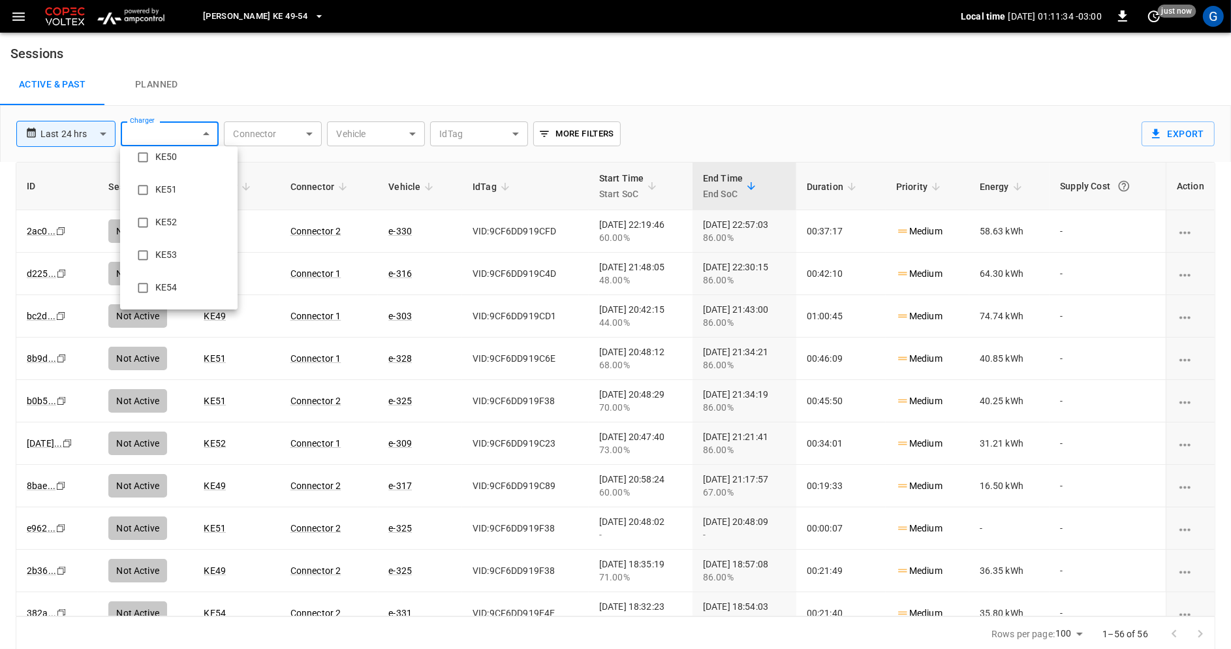
scroll to position [0, 0]
click at [333, 72] on div at bounding box center [615, 324] width 1231 height 649
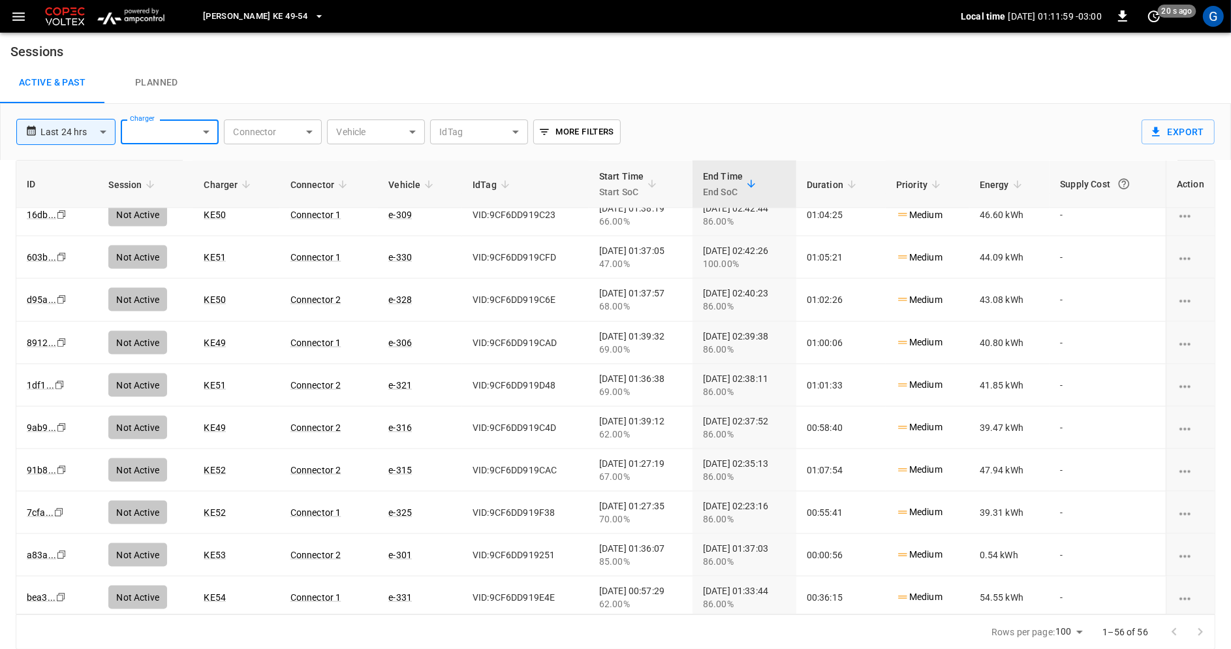
scroll to position [1956, 0]
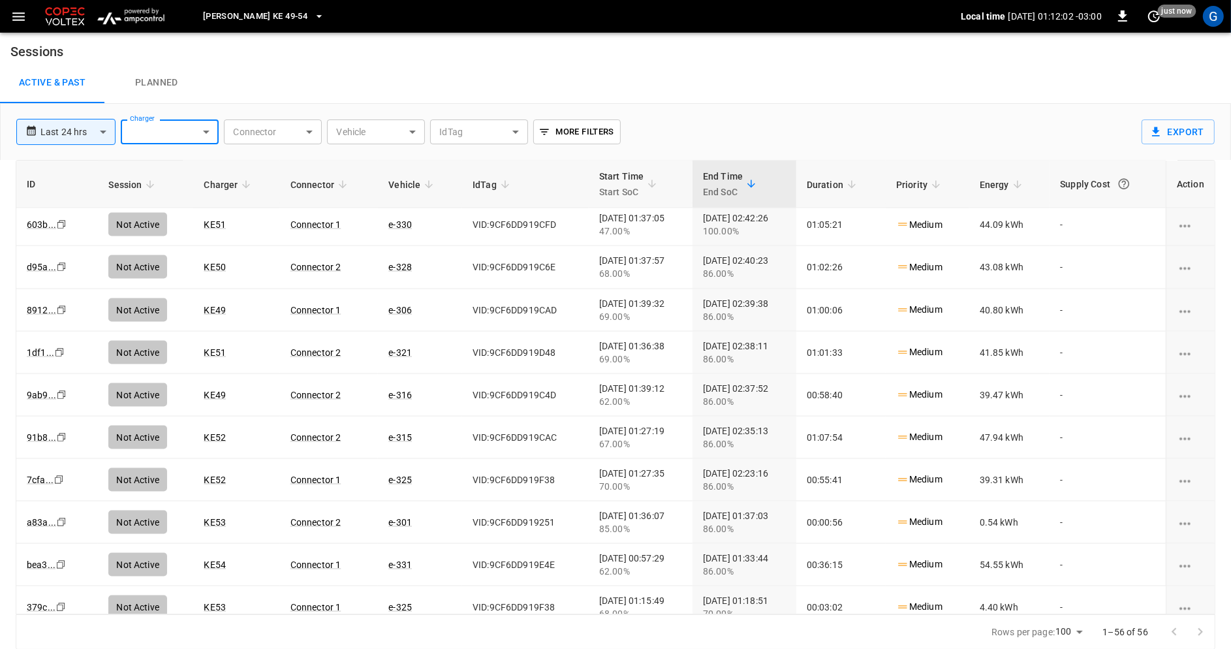
click at [94, 131] on body "**********" at bounding box center [615, 323] width 1231 height 651
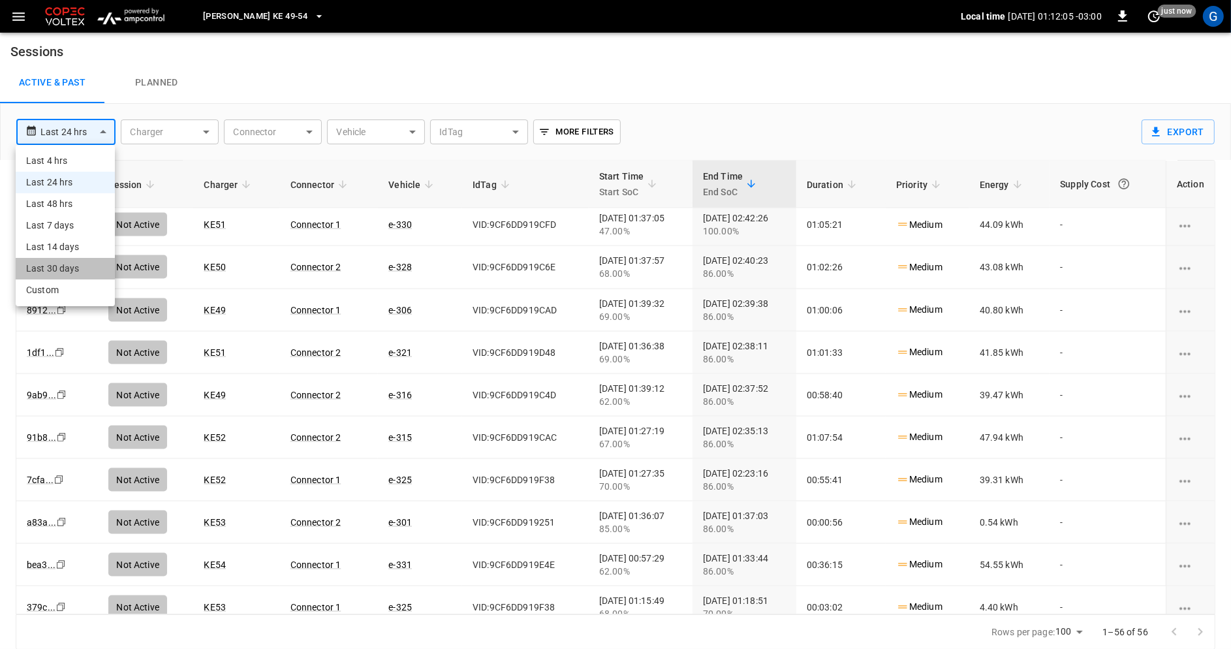
click at [87, 259] on li "Last 30 days" at bounding box center [65, 269] width 99 height 22
type input "**********"
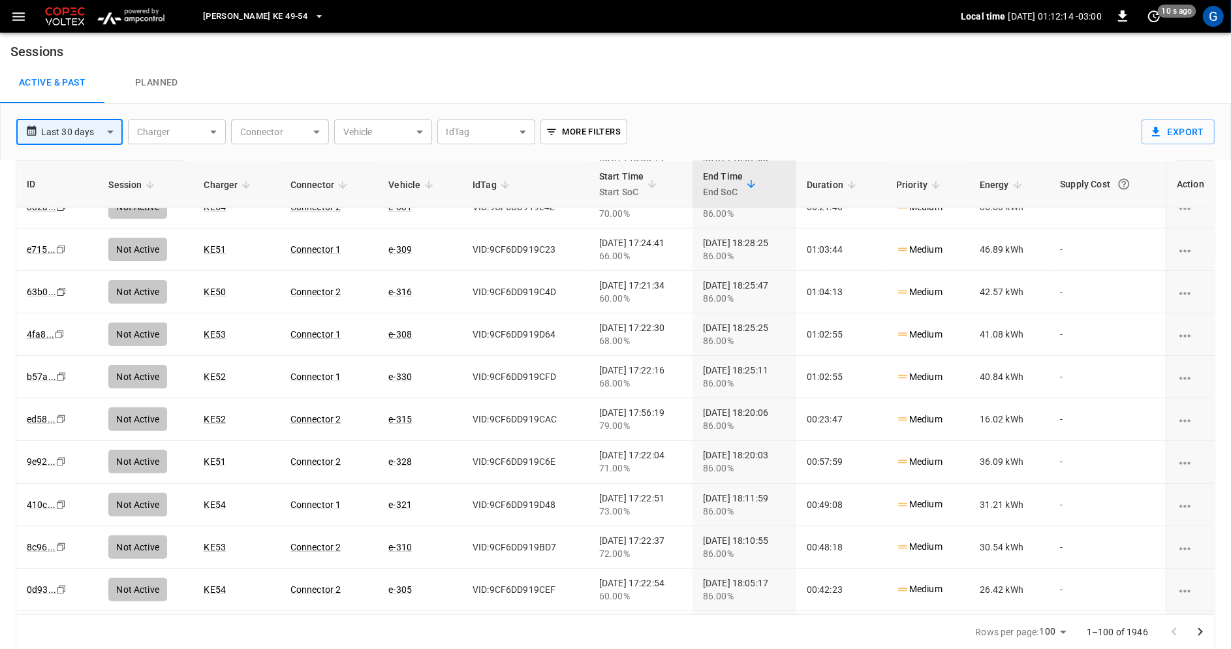
scroll to position [401, 0]
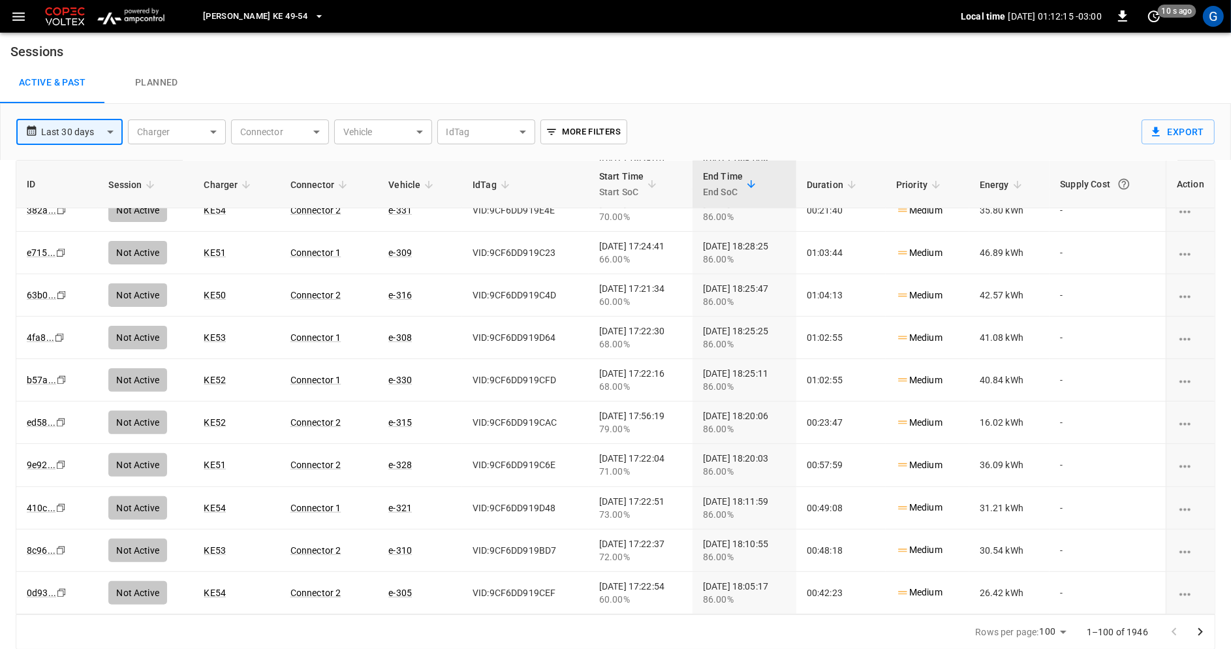
click at [604, 132] on button "More Filters" at bounding box center [583, 131] width 87 height 25
click at [697, 100] on div at bounding box center [615, 324] width 1231 height 649
click at [369, 133] on body "**********" at bounding box center [615, 323] width 1231 height 651
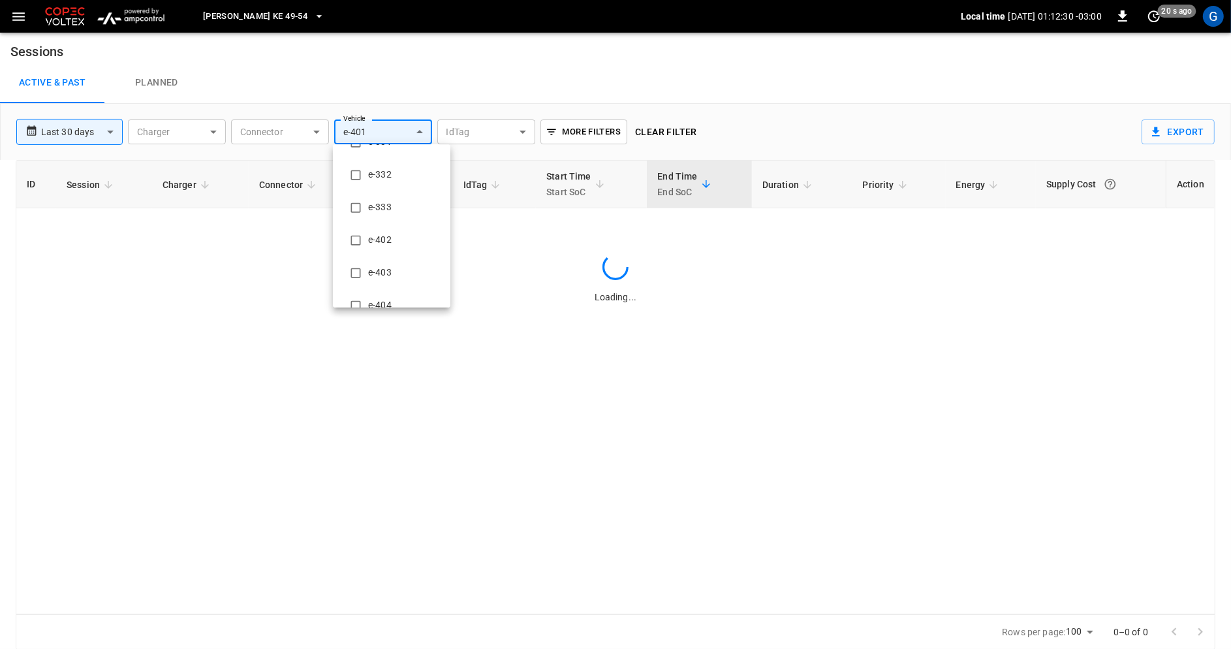
scroll to position [0, 0]
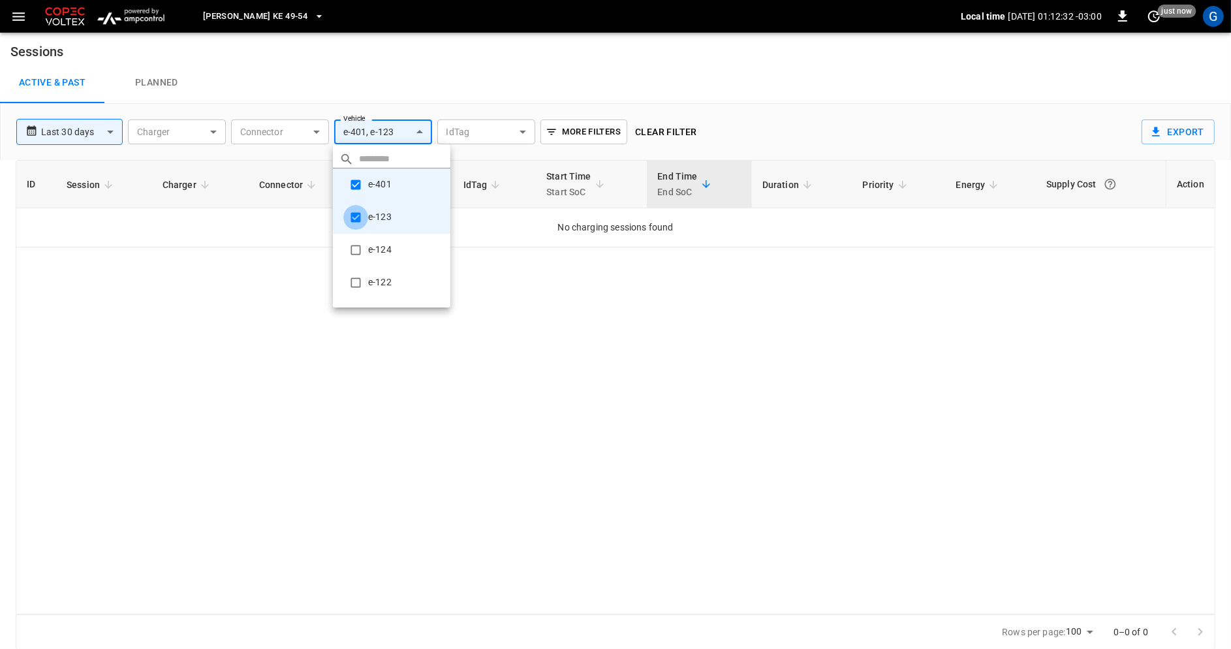
type input "**********"
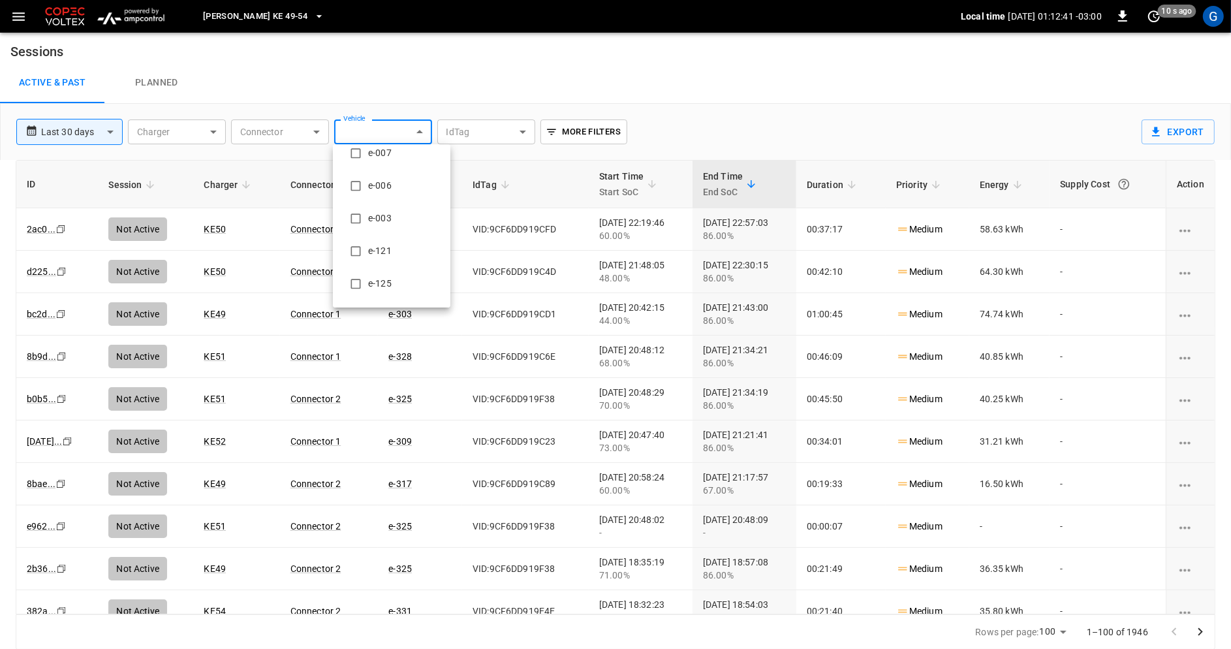
scroll to position [848, 0]
click at [553, 88] on div at bounding box center [615, 324] width 1231 height 649
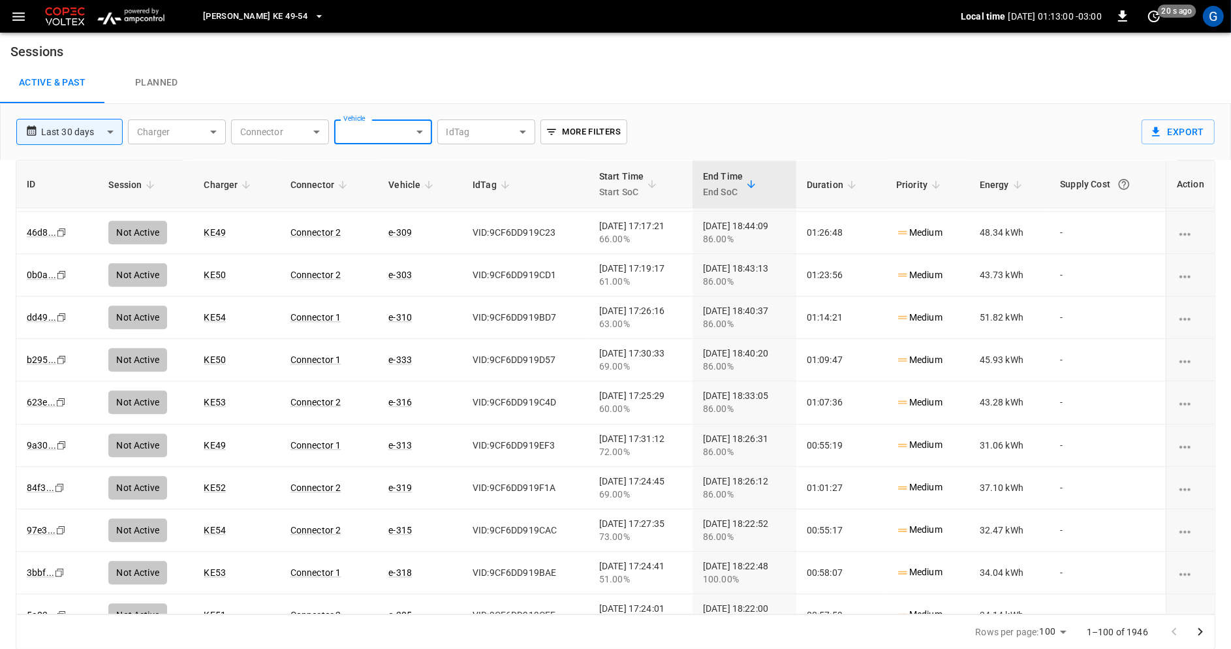
scroll to position [3812, 0]
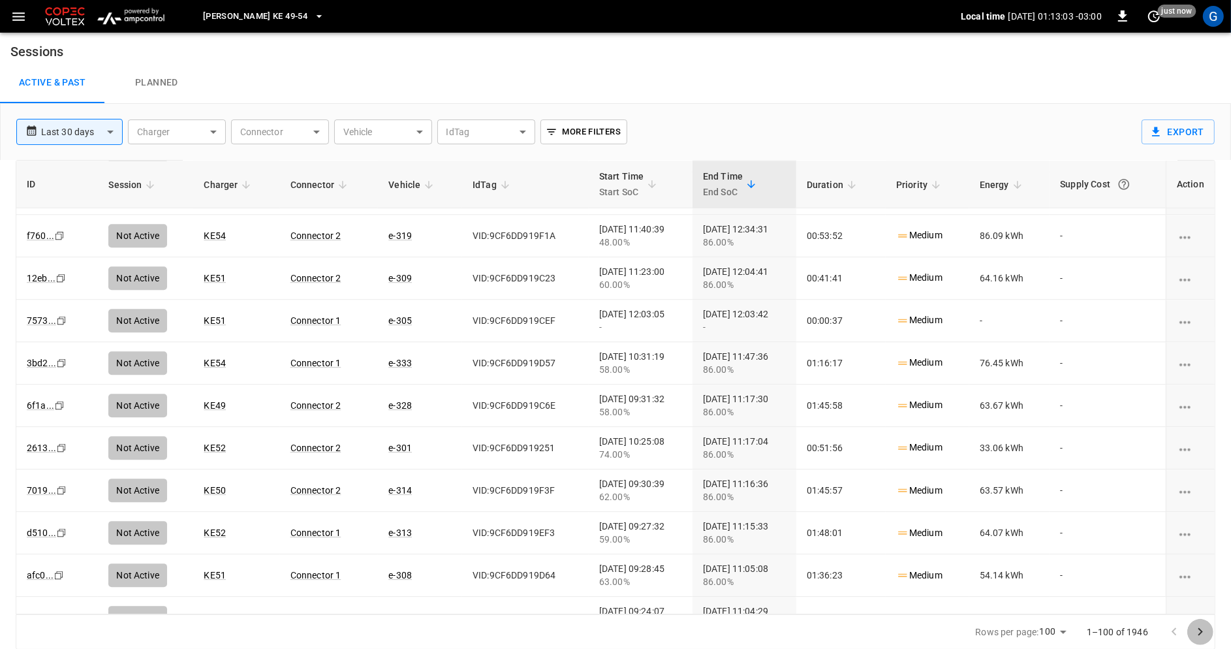
click at [1206, 634] on icon "Go to next page" at bounding box center [1200, 632] width 16 height 16
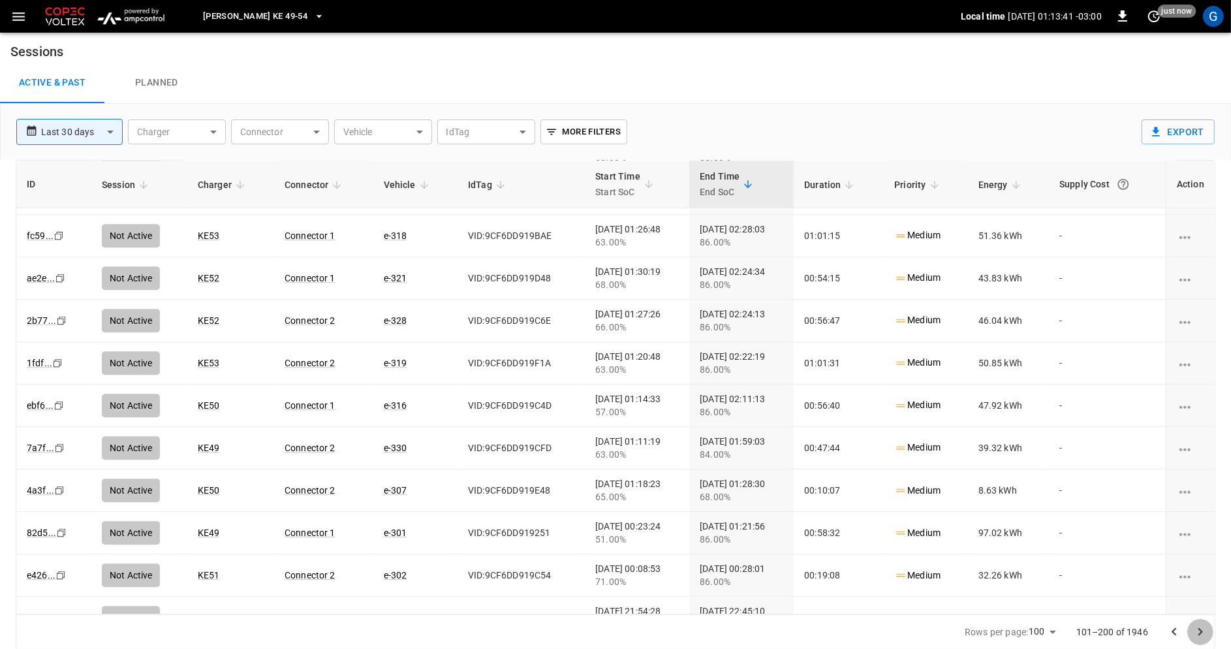
click at [1199, 629] on icon "Go to next page" at bounding box center [1200, 632] width 5 height 8
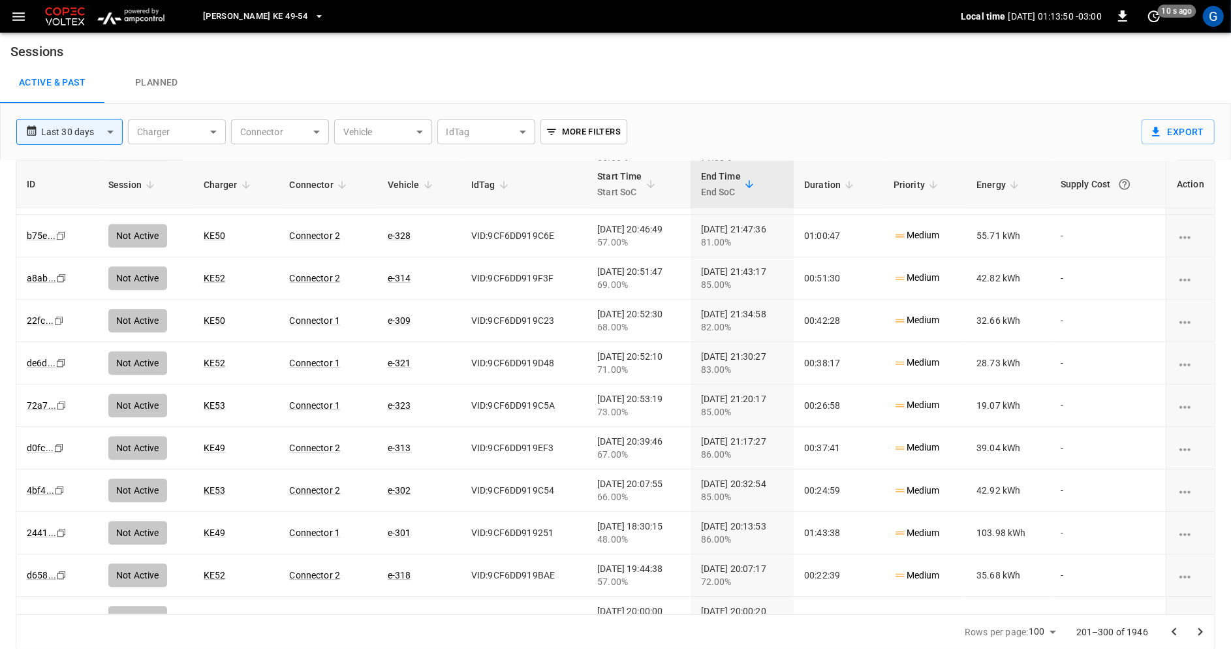
click at [1206, 634] on icon "Go to next page" at bounding box center [1200, 632] width 16 height 16
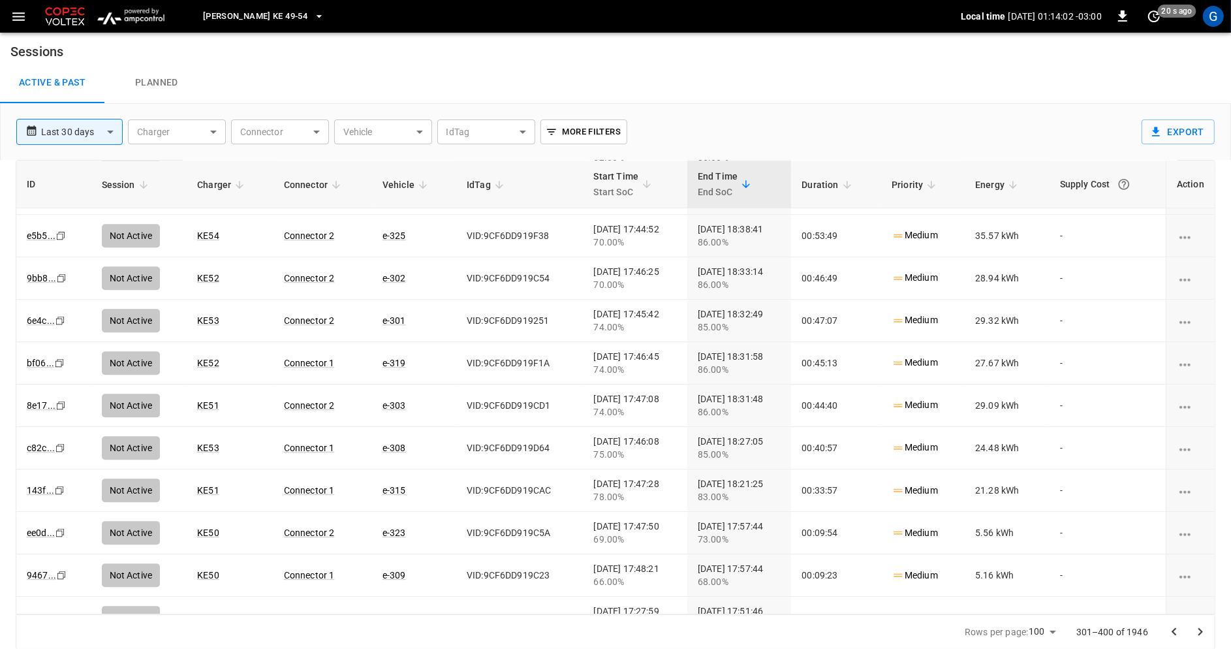
scroll to position [0, 0]
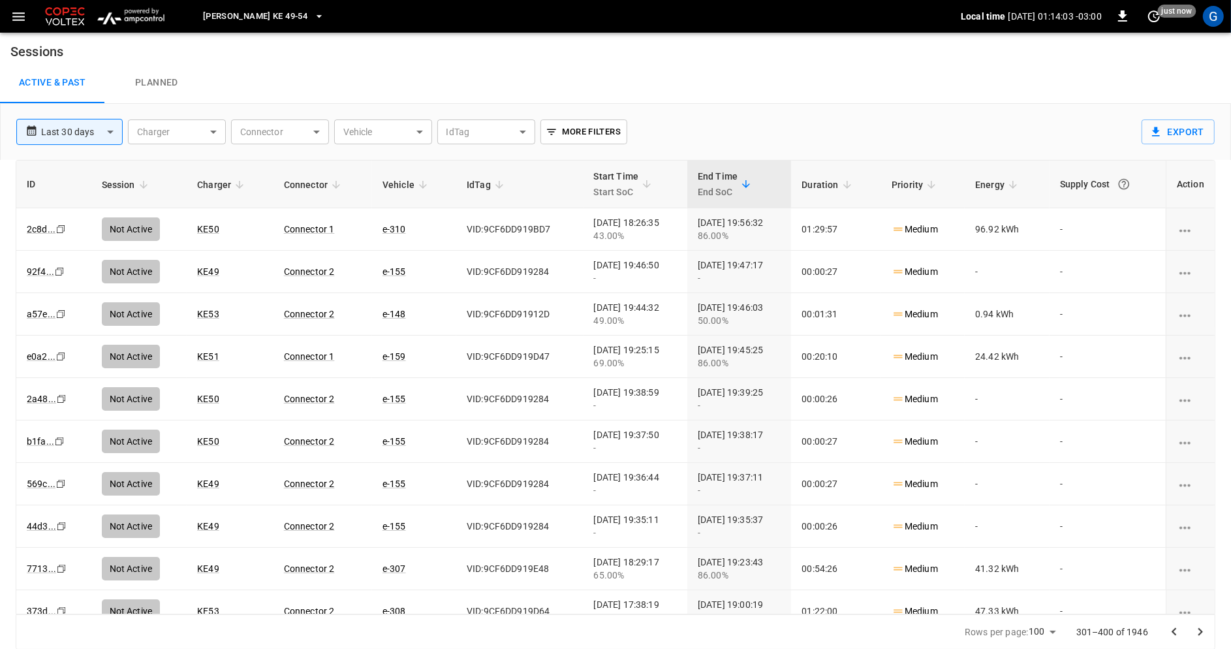
click at [294, 17] on span "[PERSON_NAME] KE 49-54" at bounding box center [255, 16] width 104 height 15
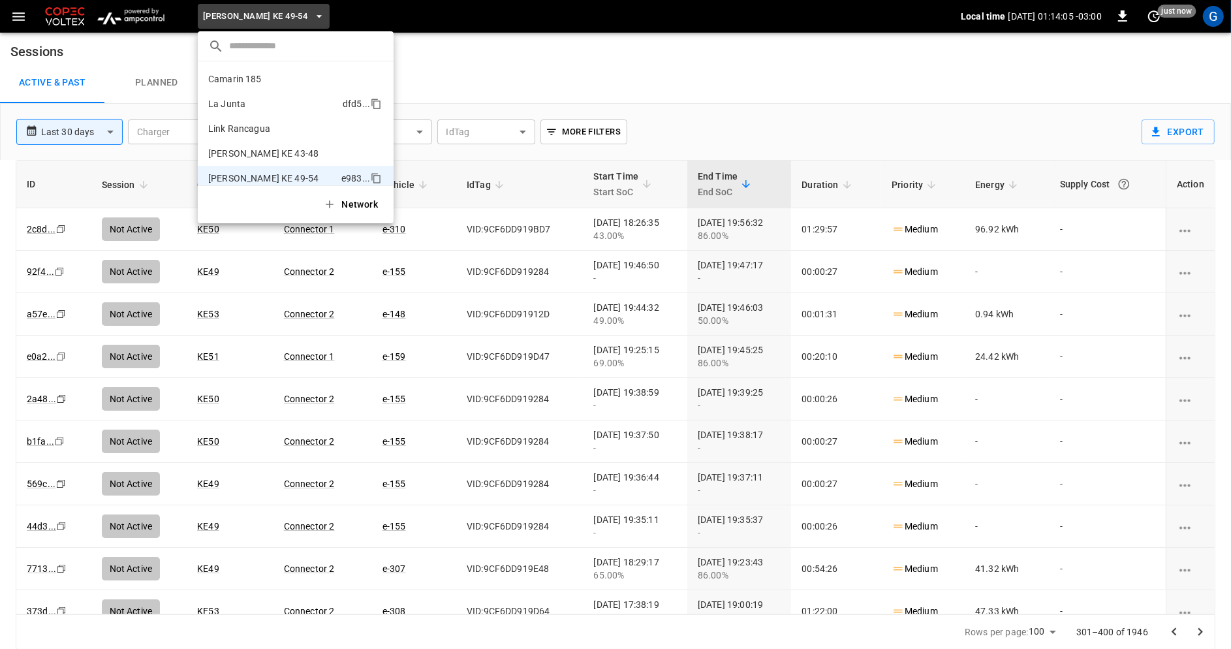
click at [294, 104] on p "La Junta" at bounding box center [272, 103] width 129 height 13
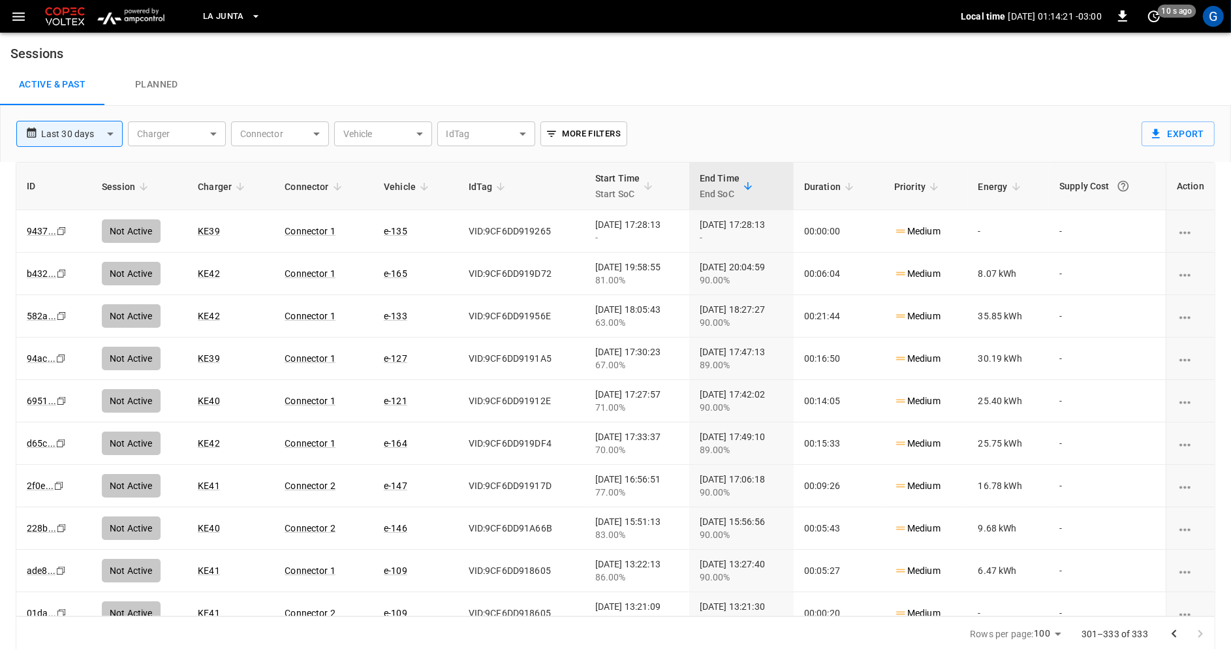
click at [315, 138] on body "**********" at bounding box center [615, 325] width 1231 height 651
click at [730, 126] on div at bounding box center [615, 324] width 1231 height 649
